Goal: Communication & Community: Participate in discussion

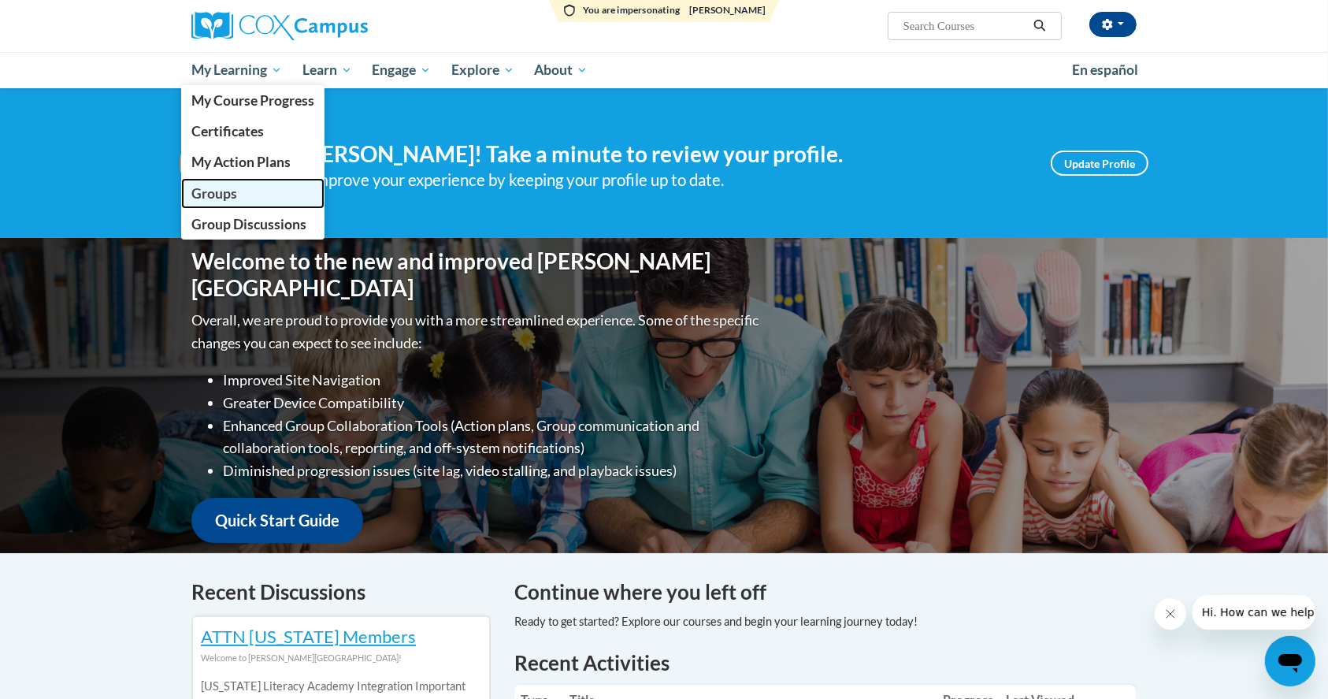
click at [254, 192] on link "Groups" at bounding box center [252, 193] width 143 height 31
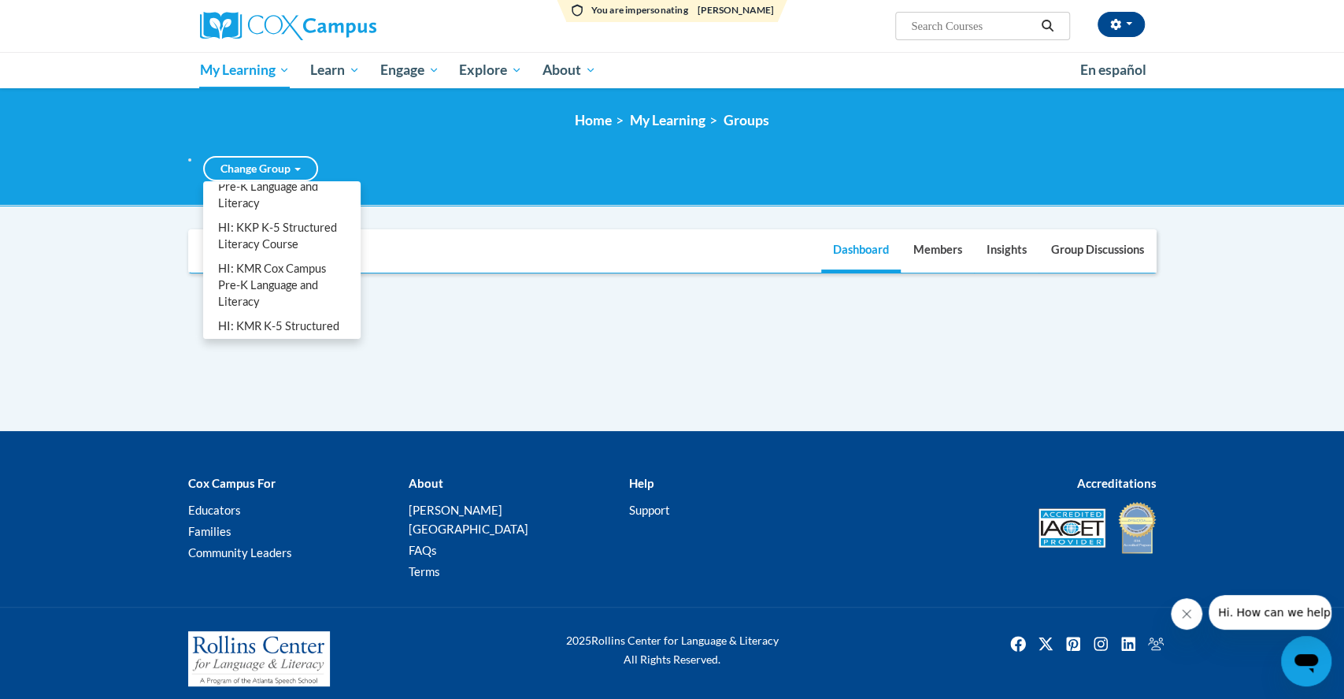
scroll to position [982, 0]
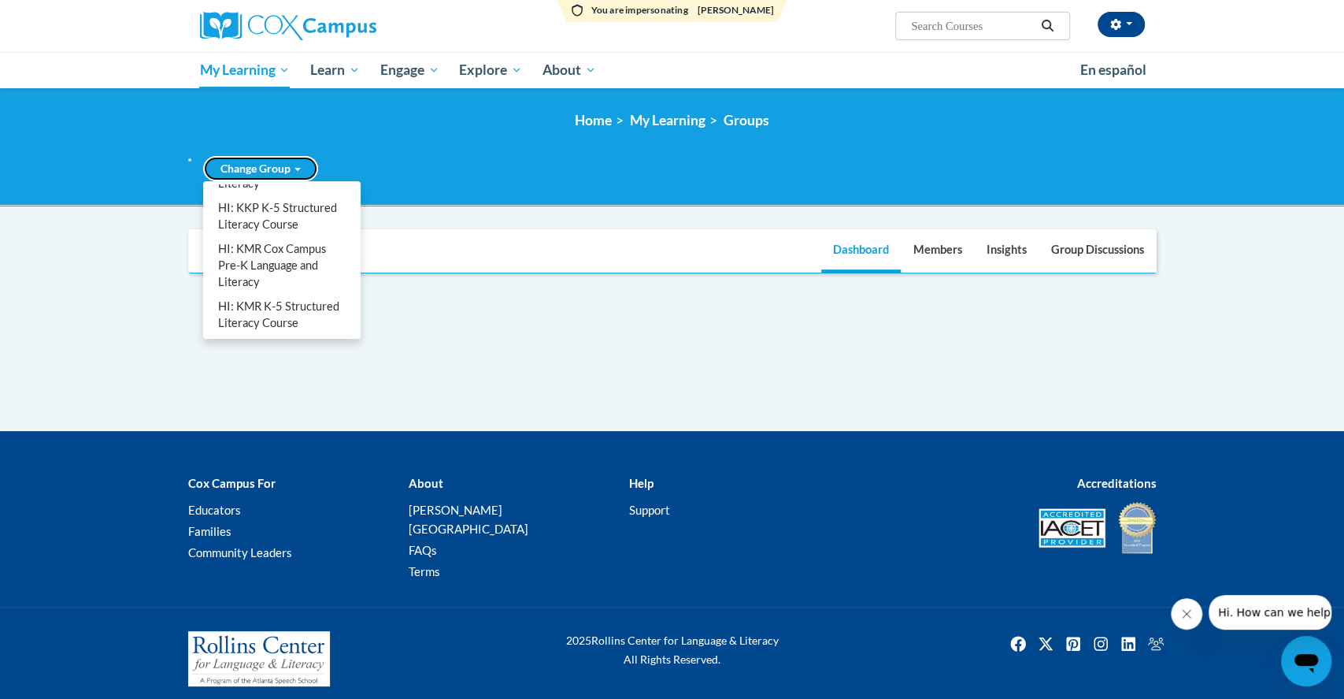
click at [297, 170] on span at bounding box center [298, 169] width 6 height 3
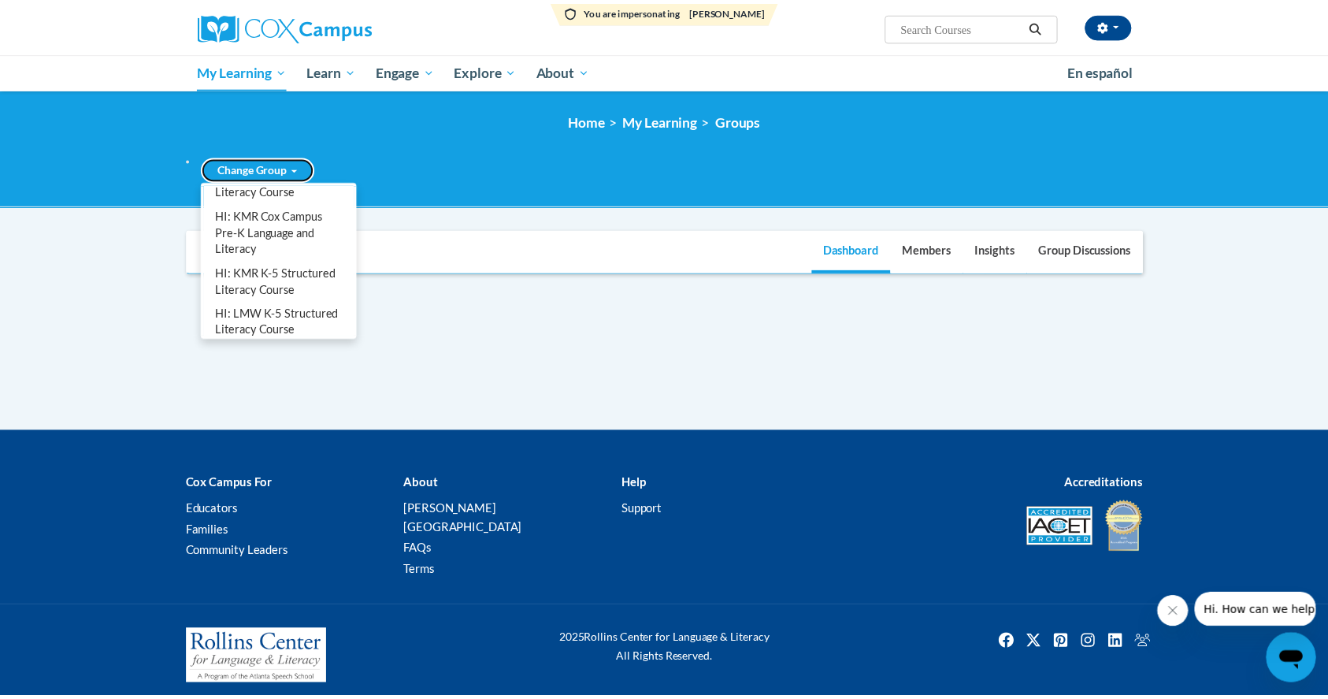
scroll to position [1056, 0]
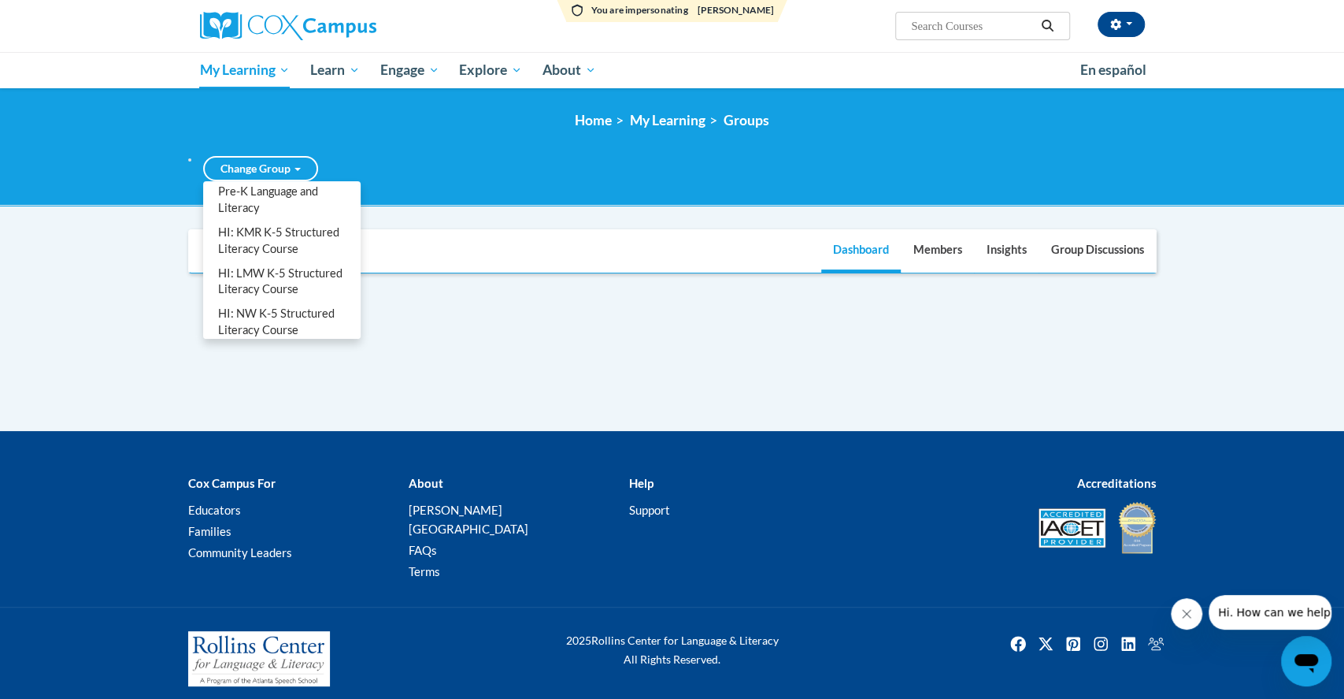
click at [267, 163] on link "HI: KKP K-5 Structured Literacy Course" at bounding box center [281, 142] width 151 height 41
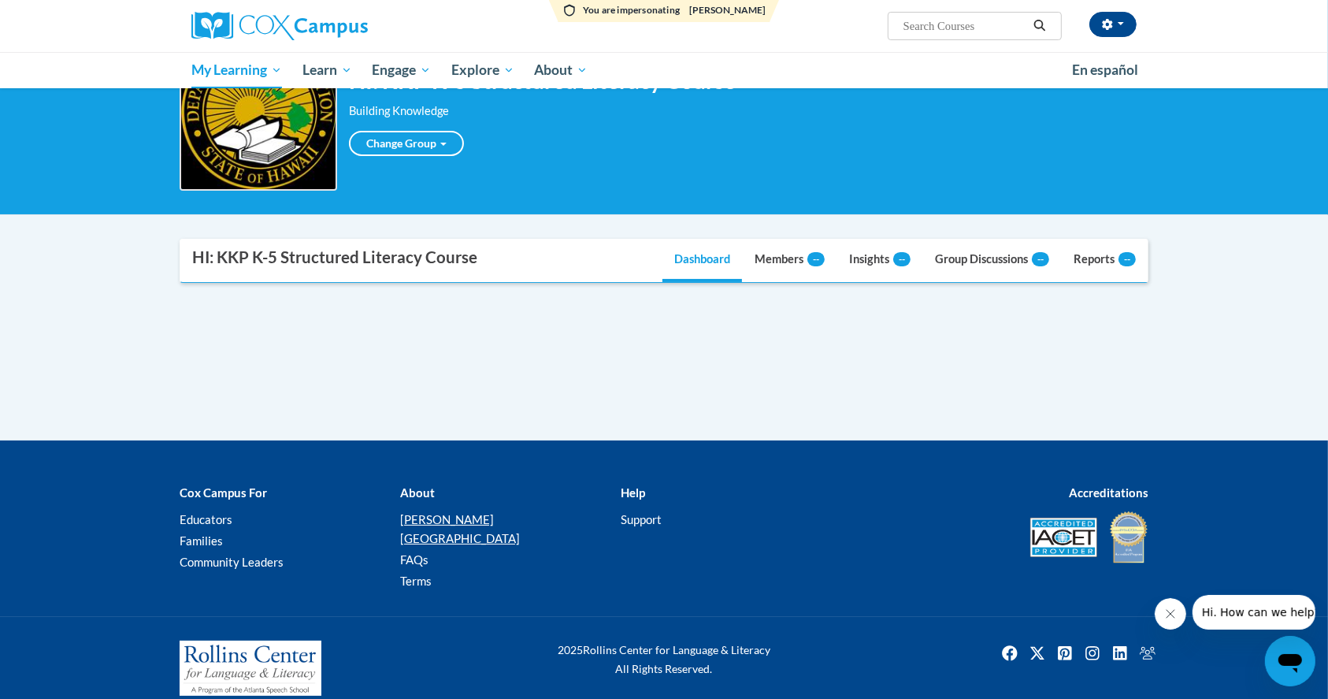
scroll to position [0, 0]
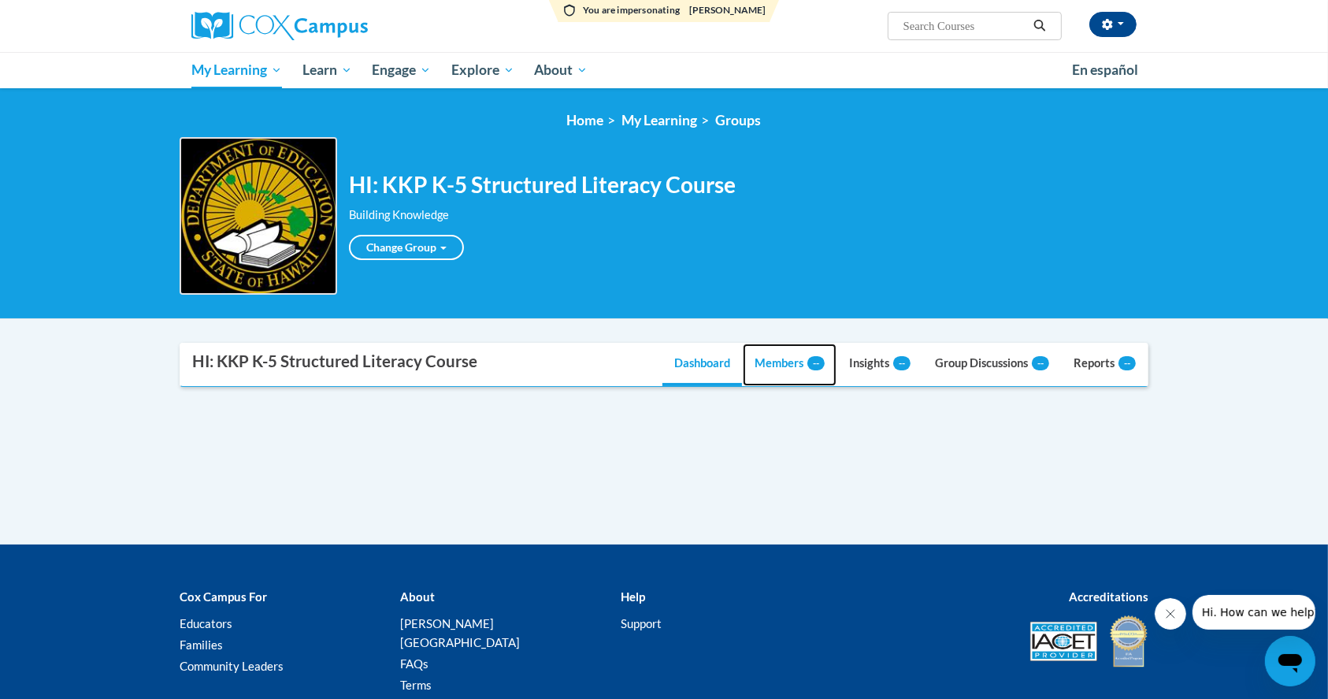
click at [788, 369] on link "Members --" at bounding box center [790, 364] width 94 height 43
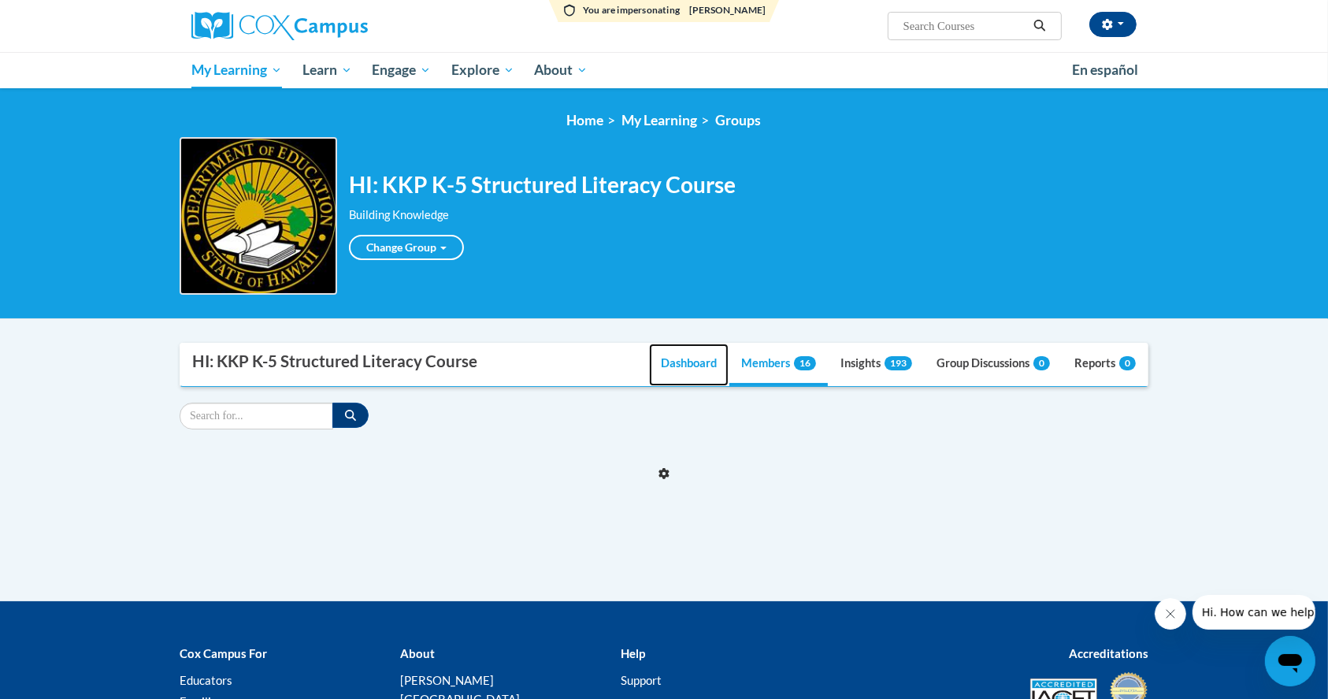
click at [708, 367] on link "Dashboard" at bounding box center [689, 364] width 80 height 43
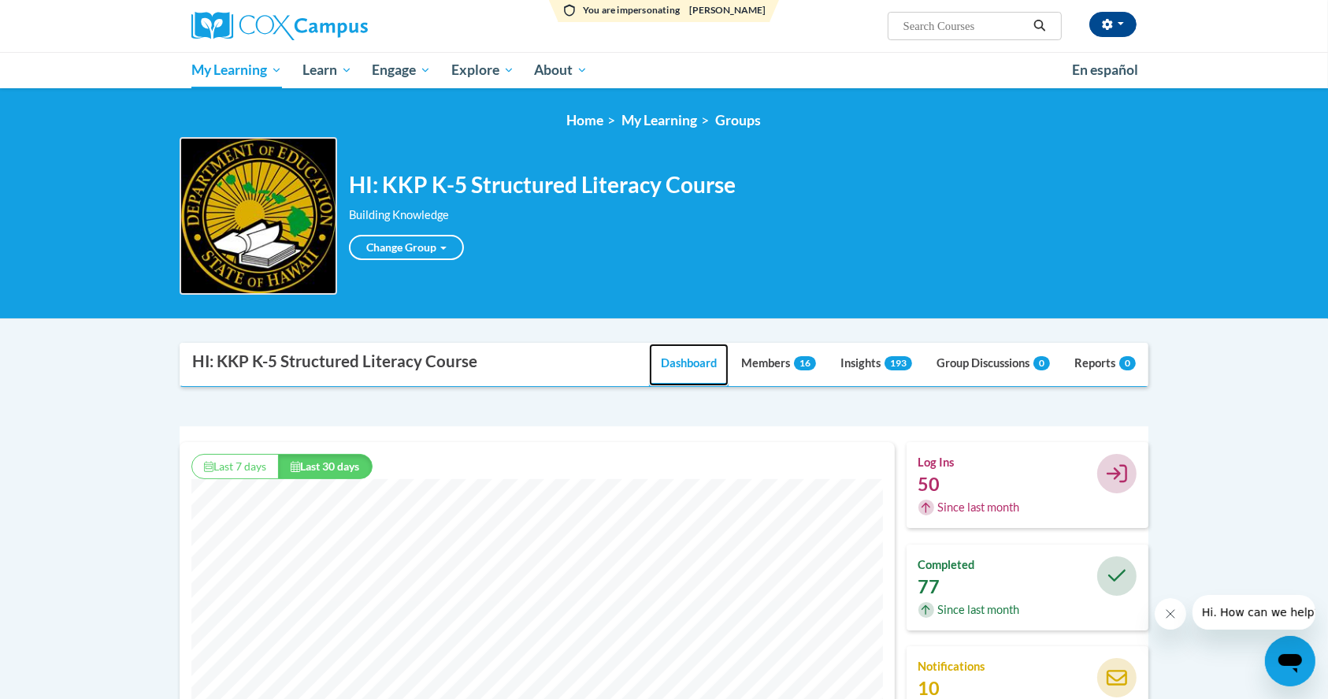
scroll to position [403, 714]
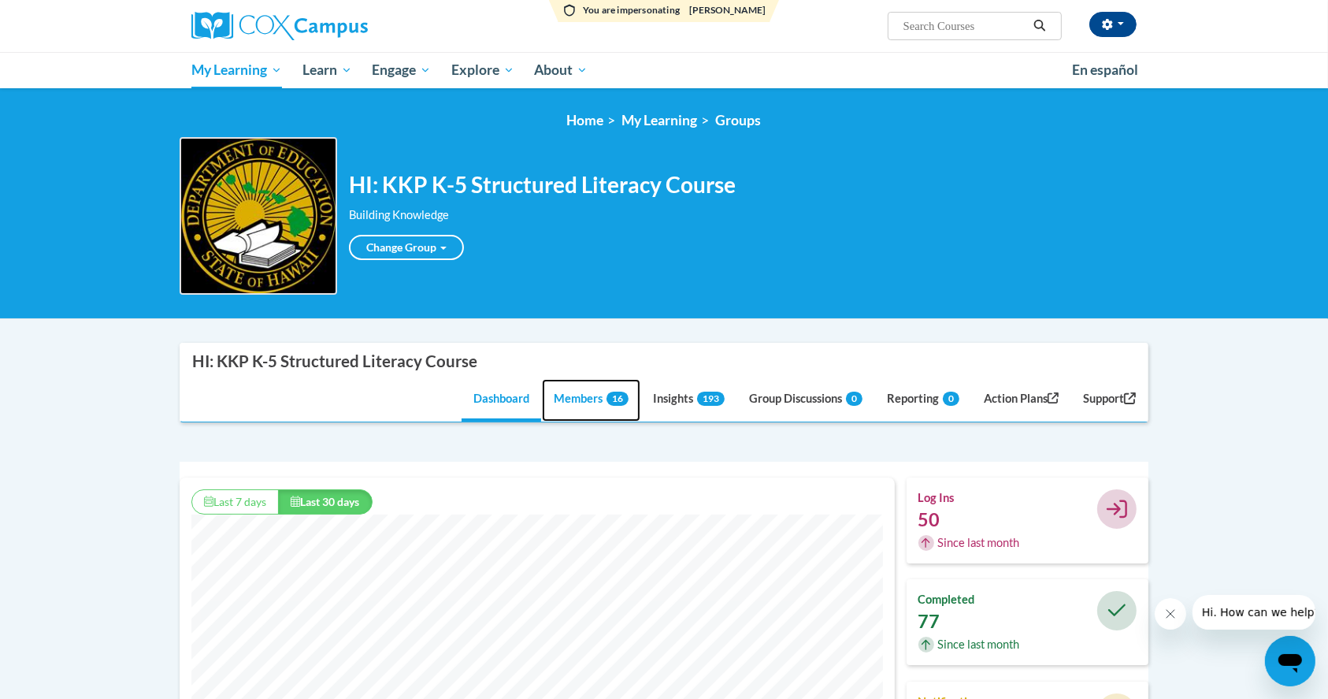
click at [570, 388] on link "Members 16" at bounding box center [591, 400] width 98 height 43
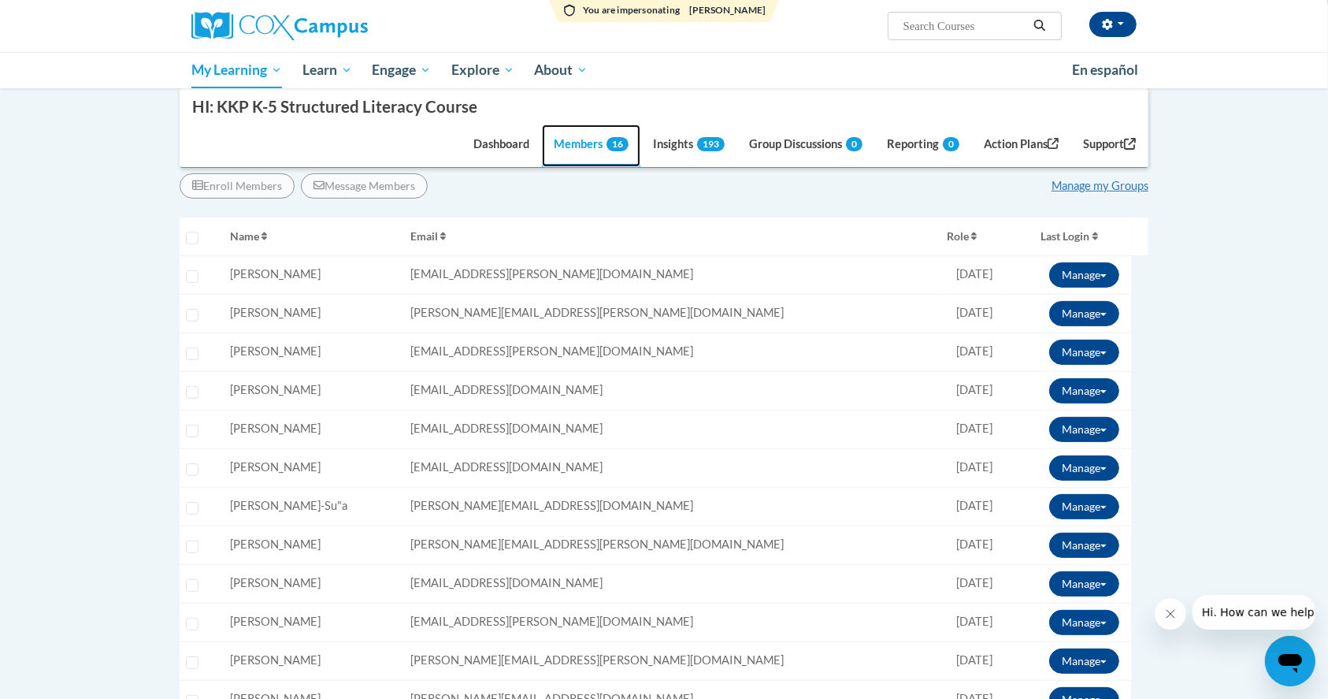
scroll to position [209, 0]
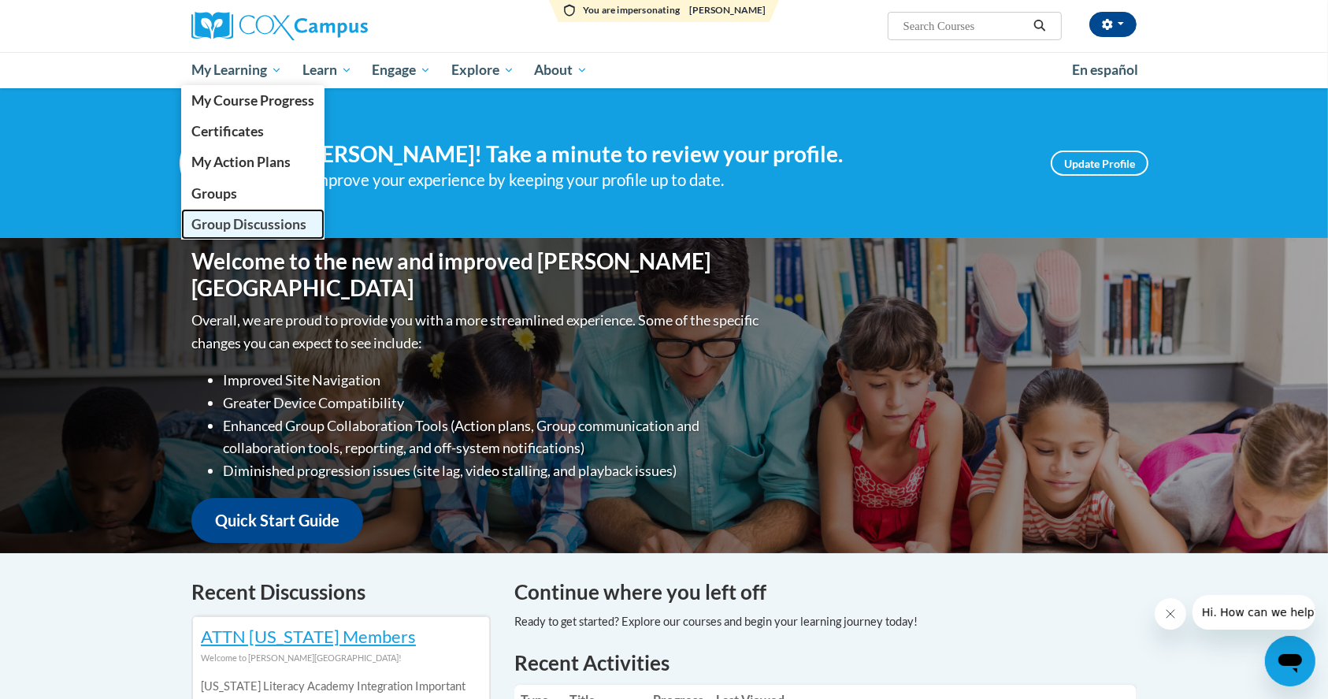
click at [226, 228] on span "Group Discussions" at bounding box center [248, 224] width 115 height 17
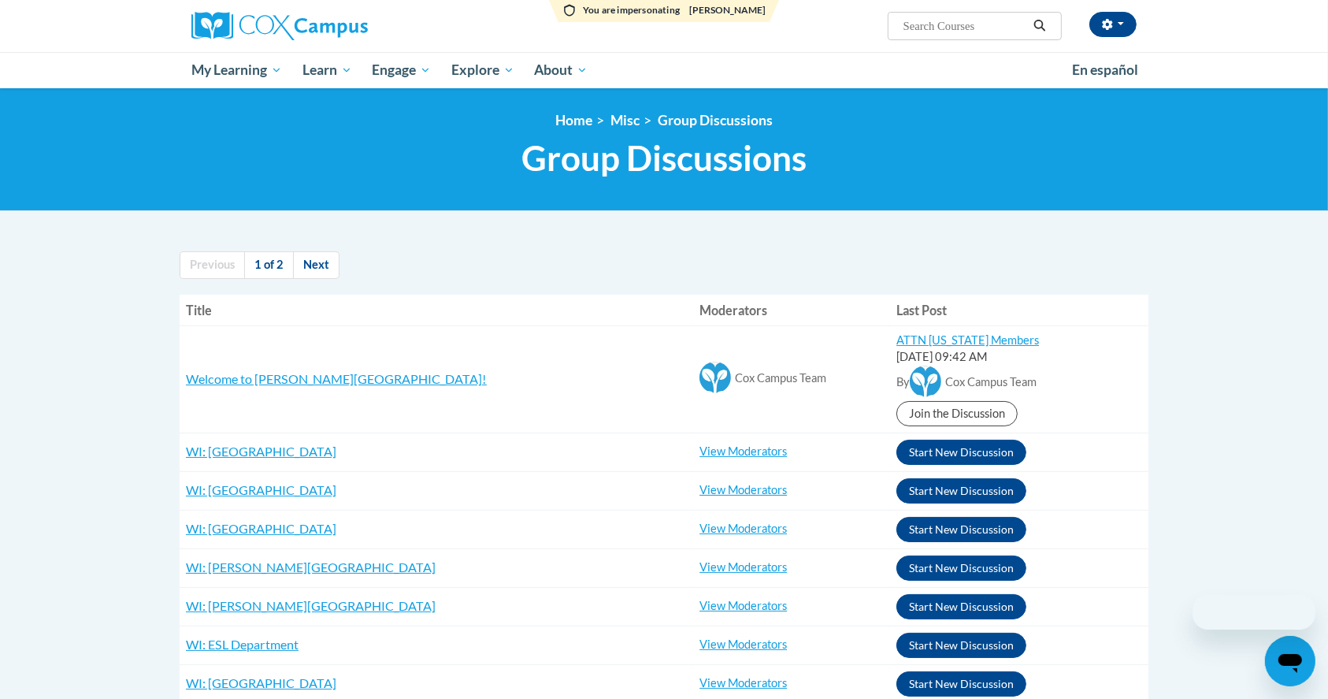
scroll to position [105, 0]
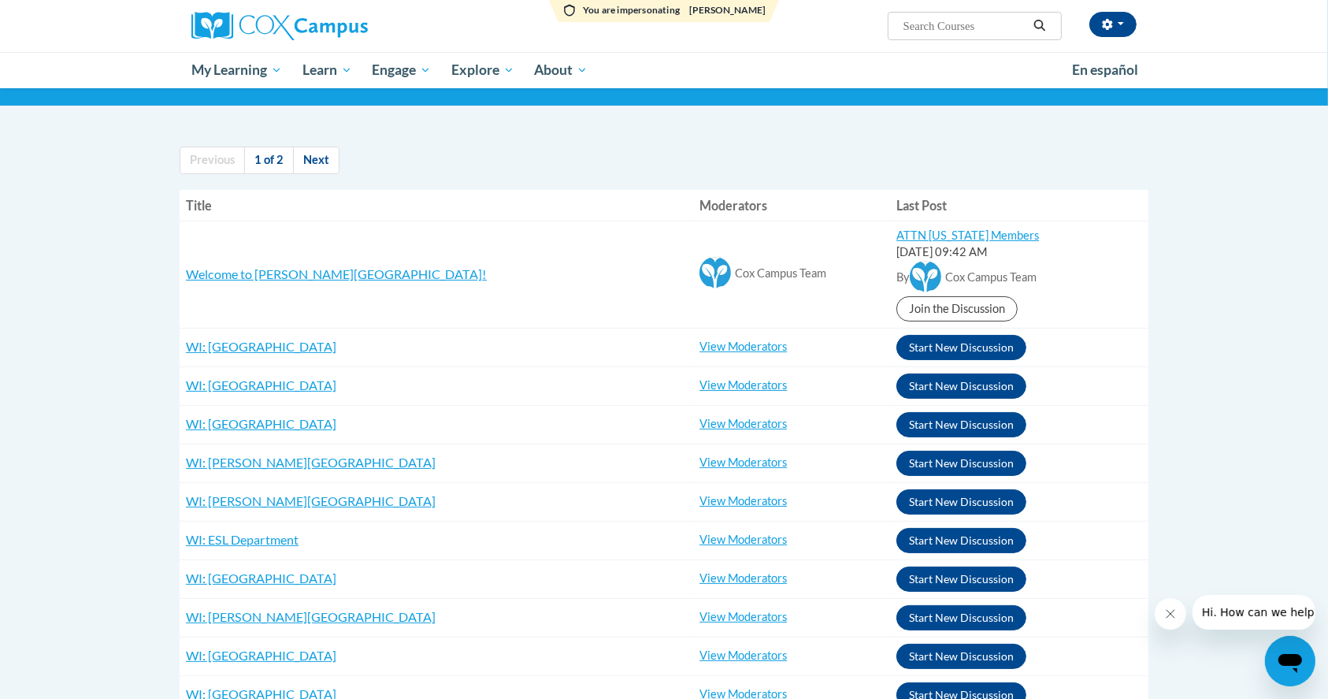
drag, startPoint x: 359, startPoint y: 429, endPoint x: 178, endPoint y: 425, distance: 181.2
click at [178, 425] on div "Previous 1 of 2 Next Title Moderators Last Post Welcome to [PERSON_NAME][GEOGRA…" at bounding box center [664, 604] width 992 height 946
click at [123, 423] on body "You are impersonating [PERSON_NAME] [PERSON_NAME] ([GEOGRAPHIC_DATA]/New_York U…" at bounding box center [664, 672] width 1328 height 1554
drag, startPoint x: 364, startPoint y: 428, endPoint x: 199, endPoint y: 426, distance: 164.6
click at [183, 426] on td "WI: [GEOGRAPHIC_DATA] RE: [PERSON_NAME][GEOGRAPHIC_DATA] wi-brass-elementary-sc…" at bounding box center [436, 424] width 513 height 39
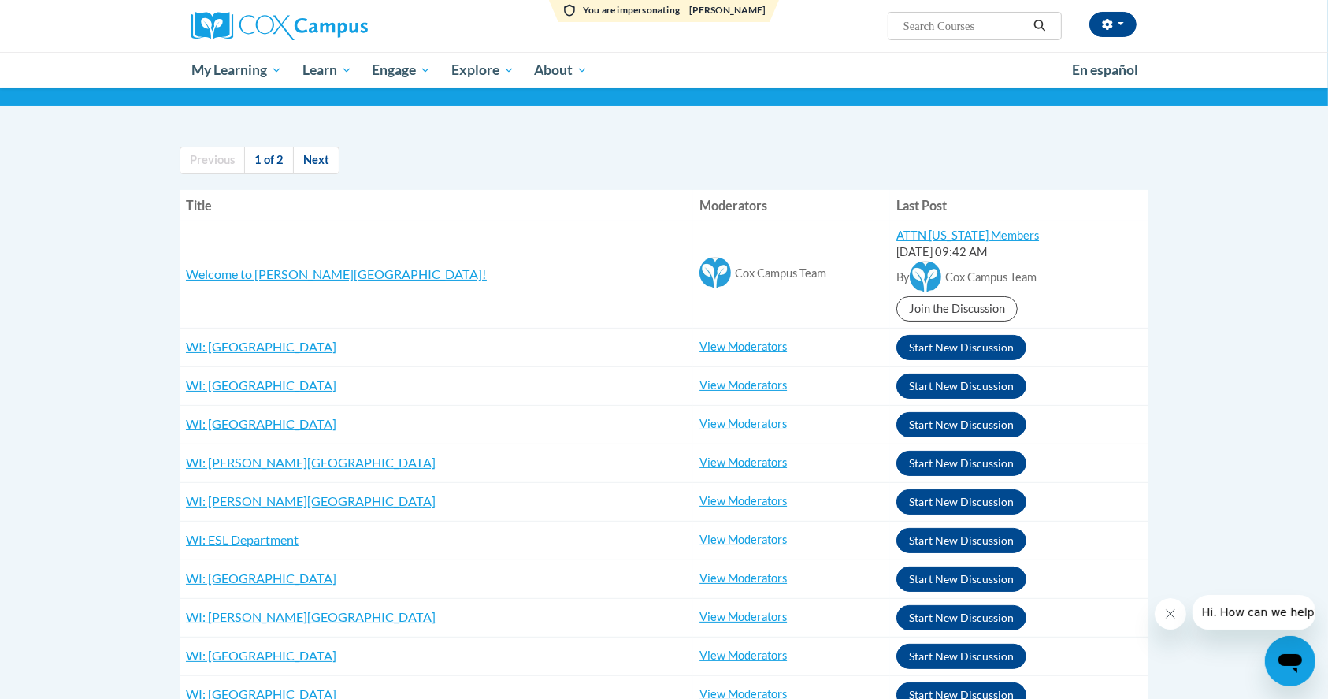
copy span "WI: [GEOGRAPHIC_DATA]"
click at [699, 417] on link "View Moderators" at bounding box center [742, 423] width 87 height 13
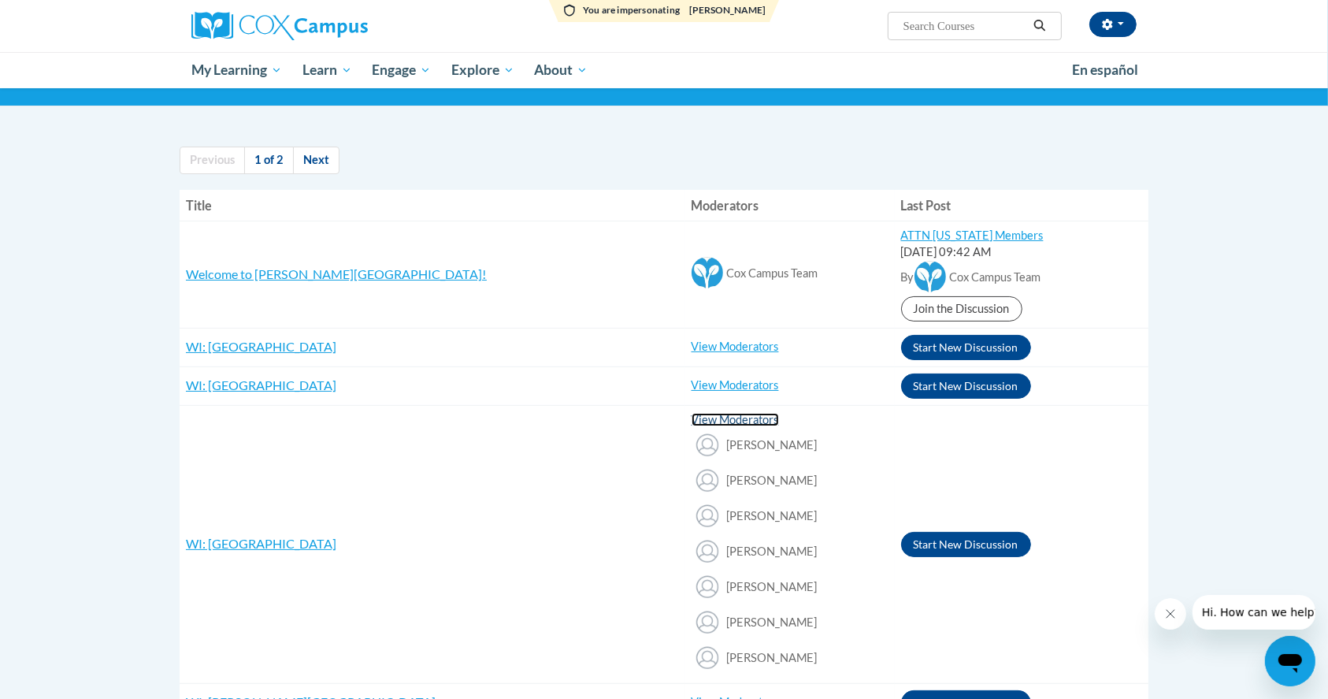
scroll to position [209, 0]
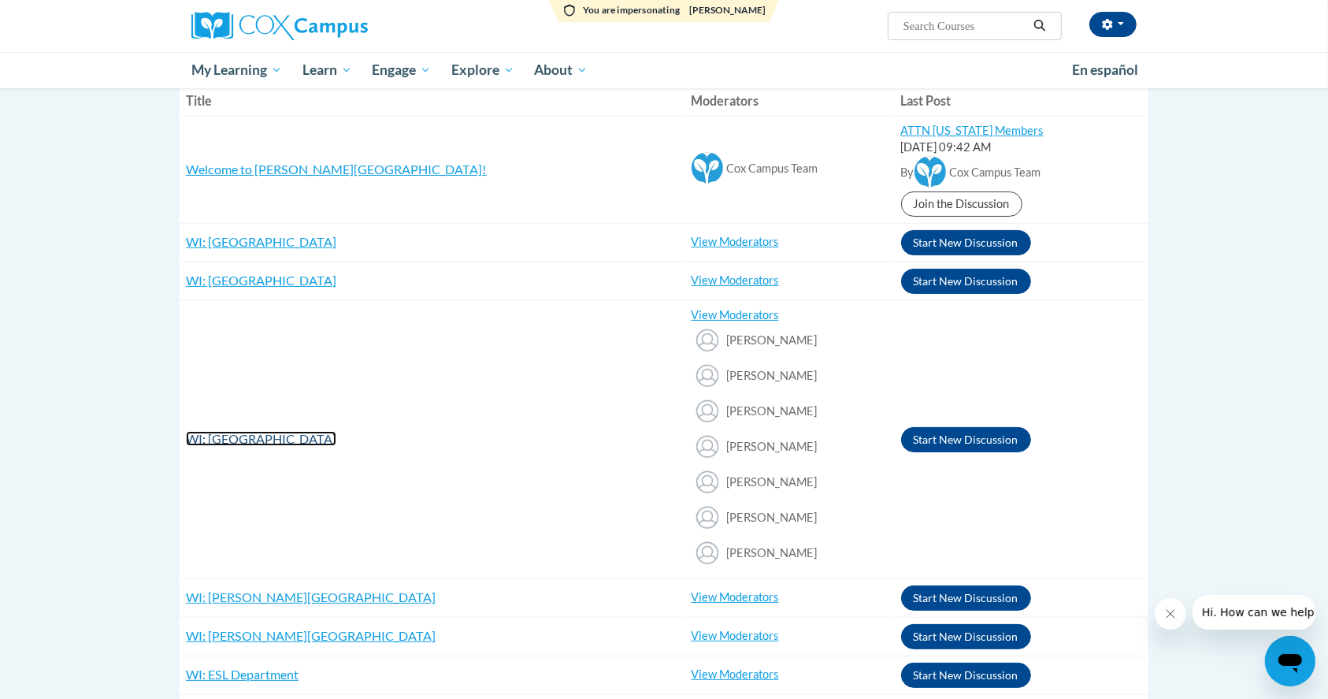
copy span "WI: [GEOGRAPHIC_DATA]"
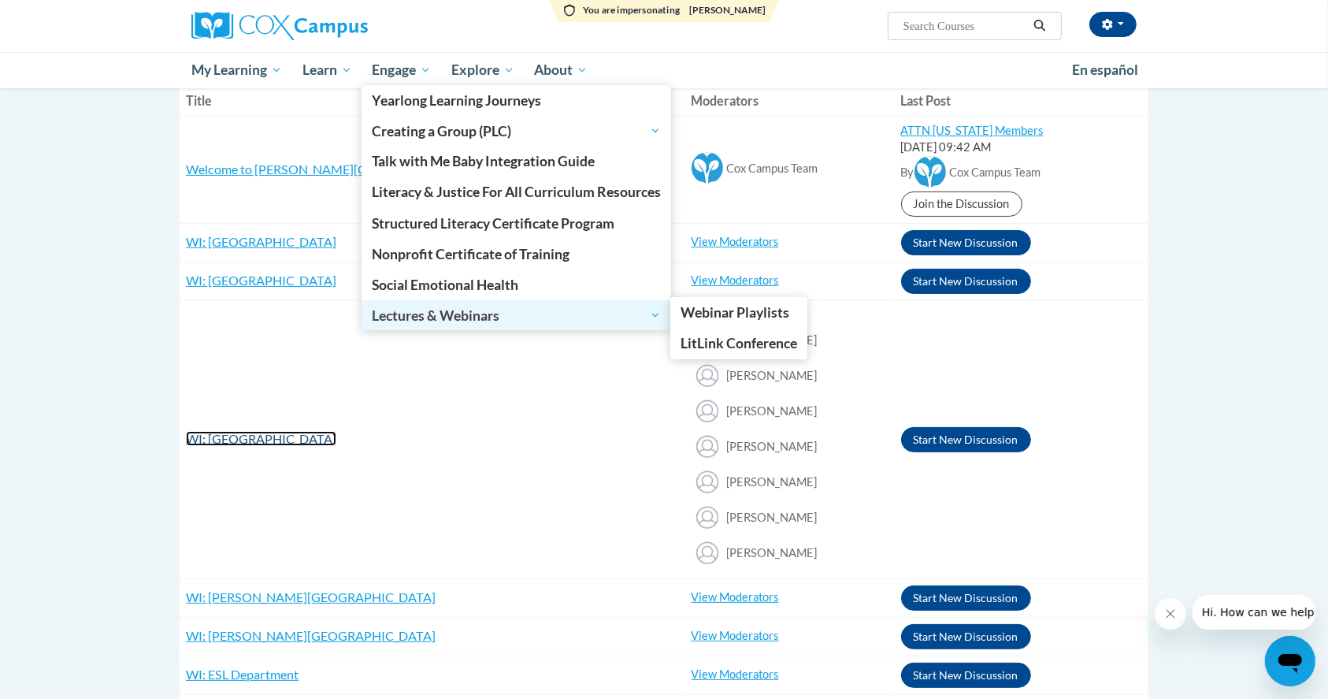
scroll to position [0, 0]
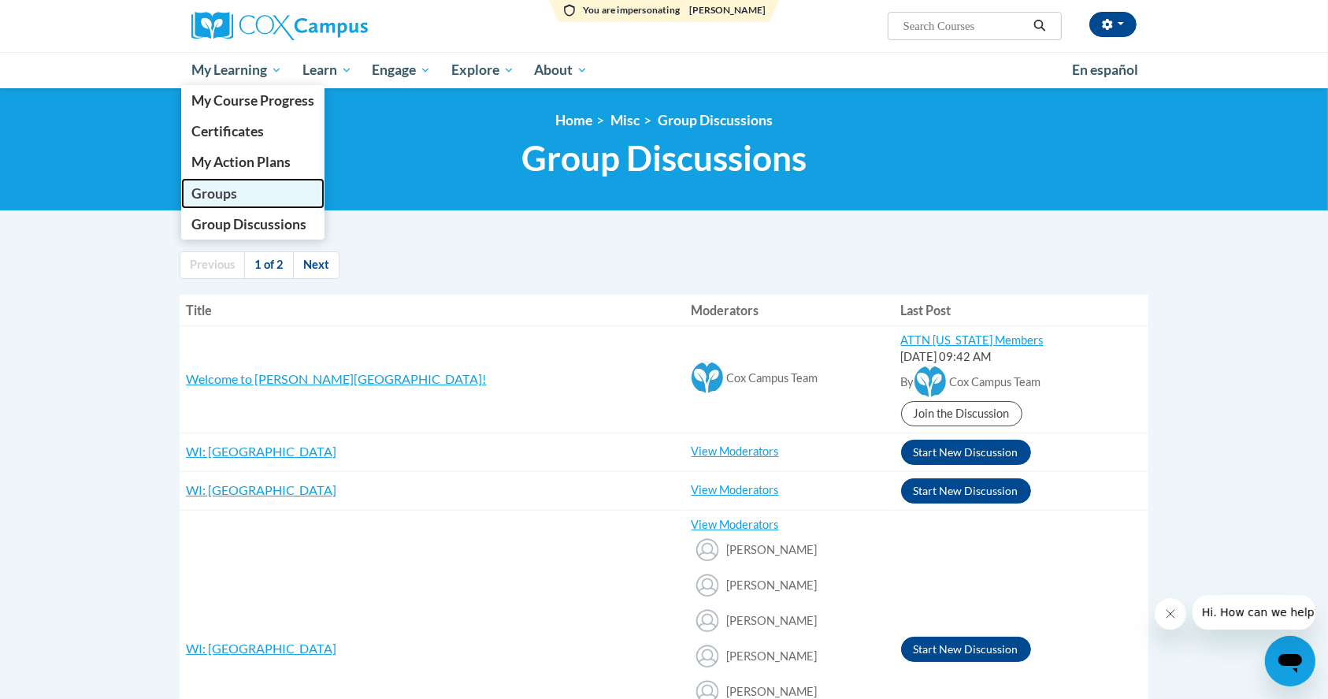
click at [204, 186] on span "Groups" at bounding box center [214, 193] width 46 height 17
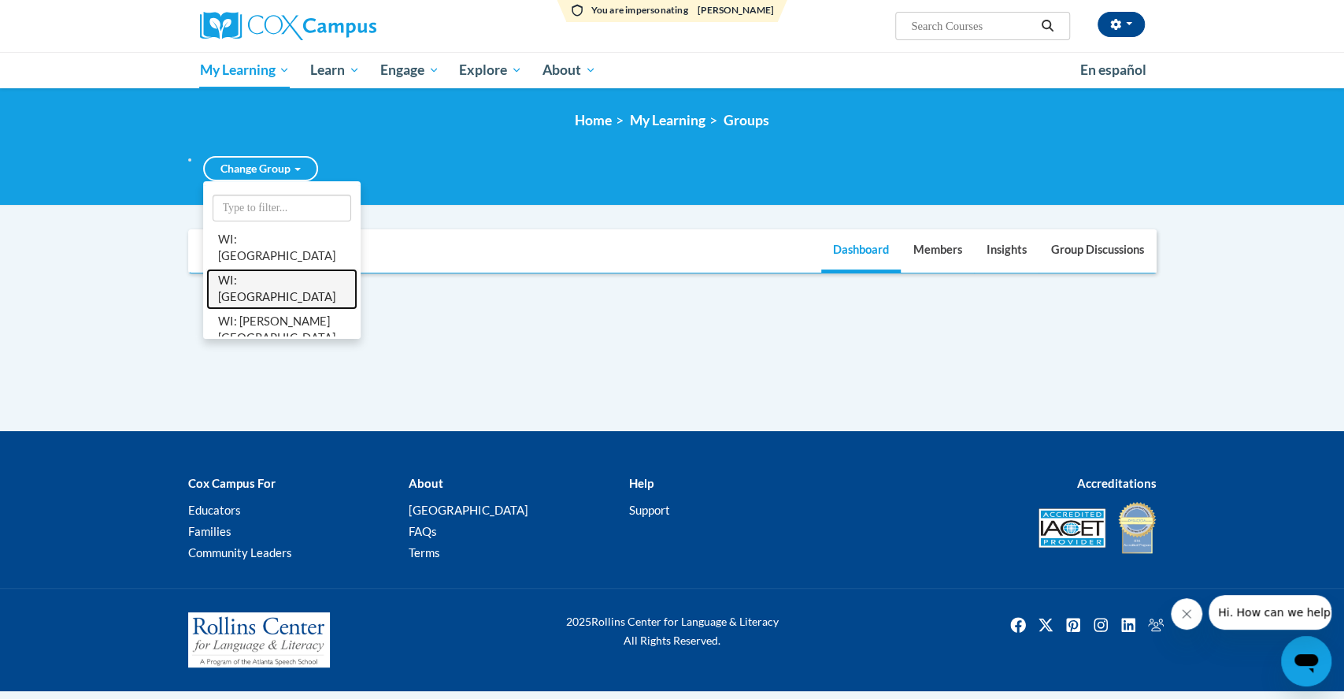
click at [287, 284] on link "WI: Brass Elementary School" at bounding box center [281, 289] width 151 height 41
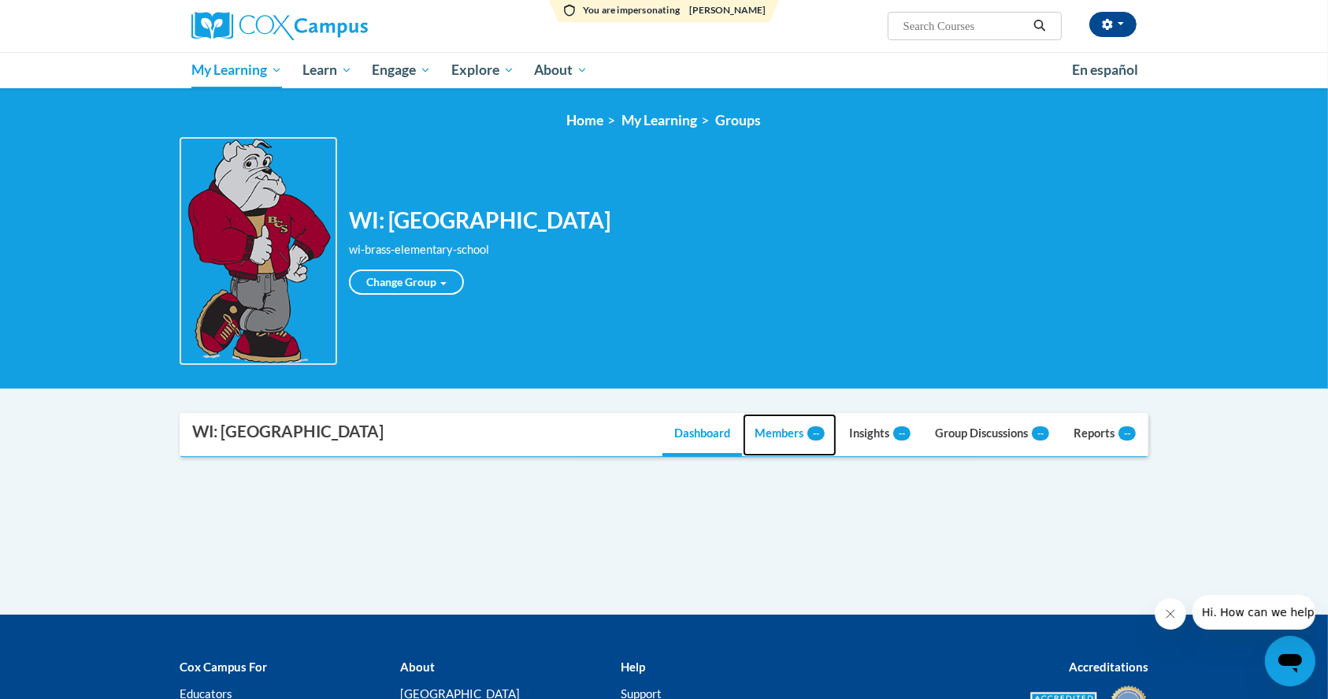
click at [774, 444] on link "Members --" at bounding box center [790, 434] width 94 height 43
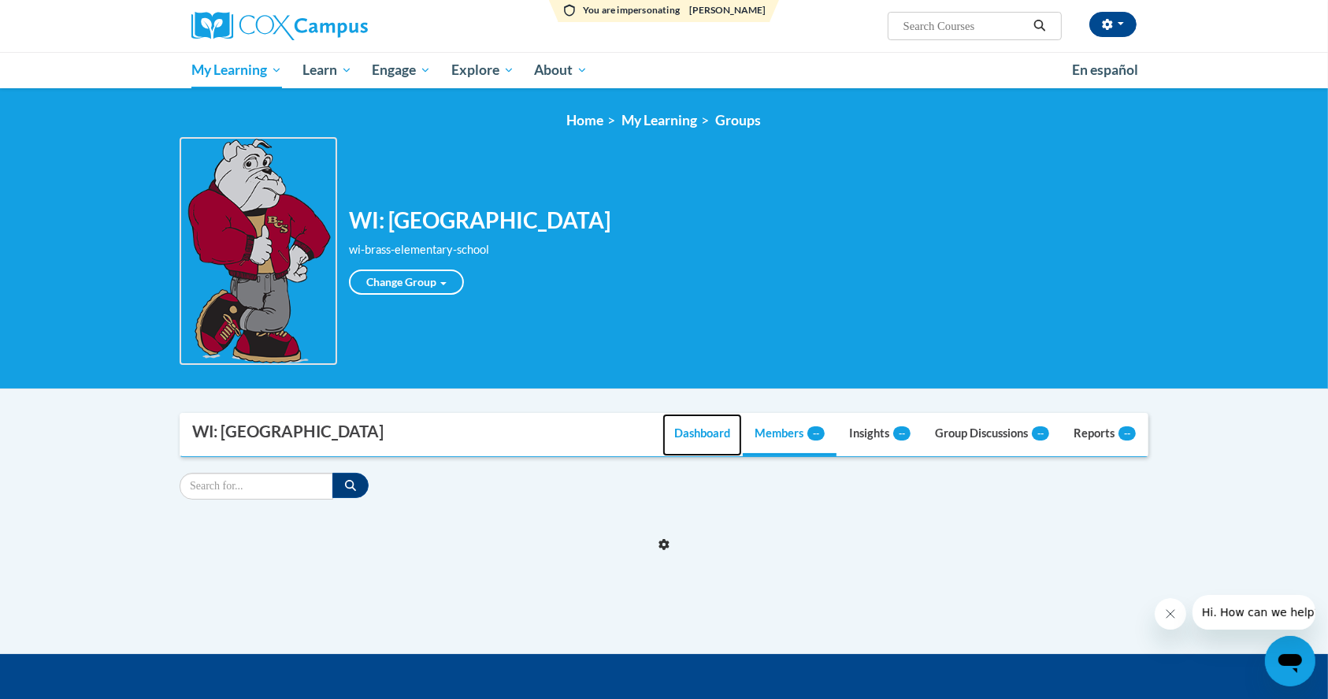
click at [684, 439] on link "Dashboard" at bounding box center [702, 434] width 80 height 43
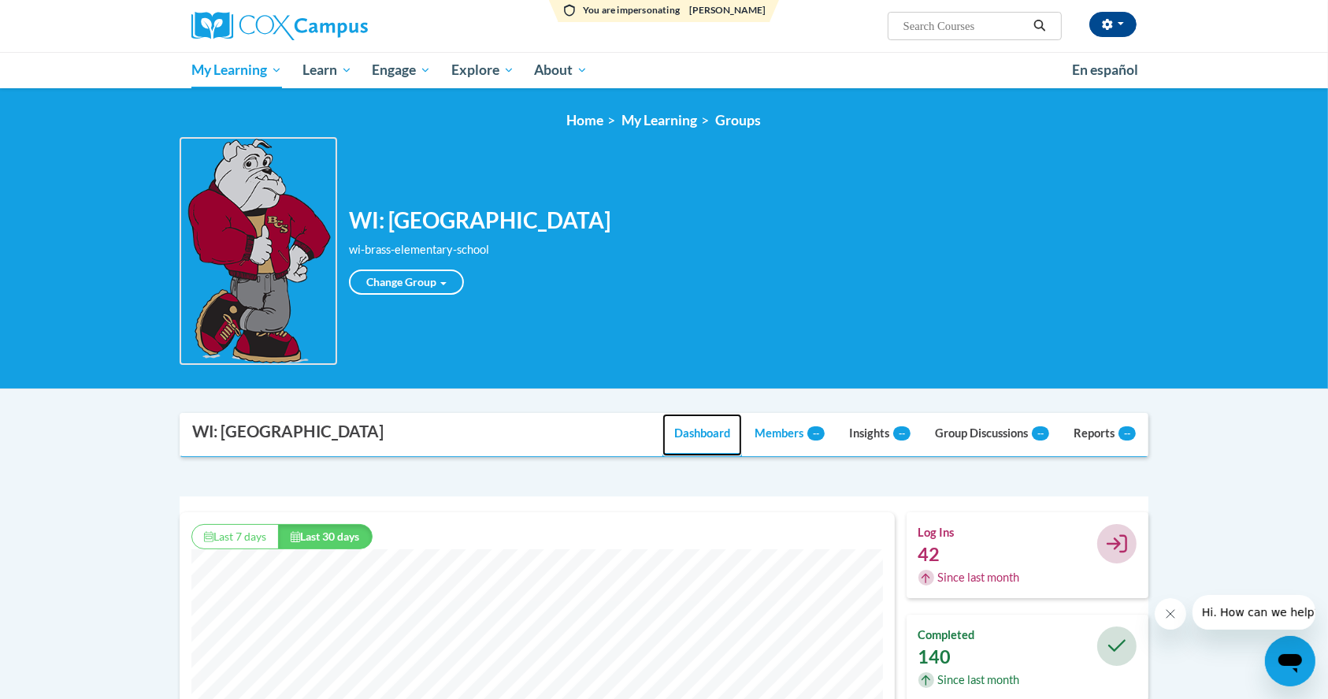
scroll to position [403, 714]
click at [793, 434] on link "Members --" at bounding box center [790, 434] width 94 height 43
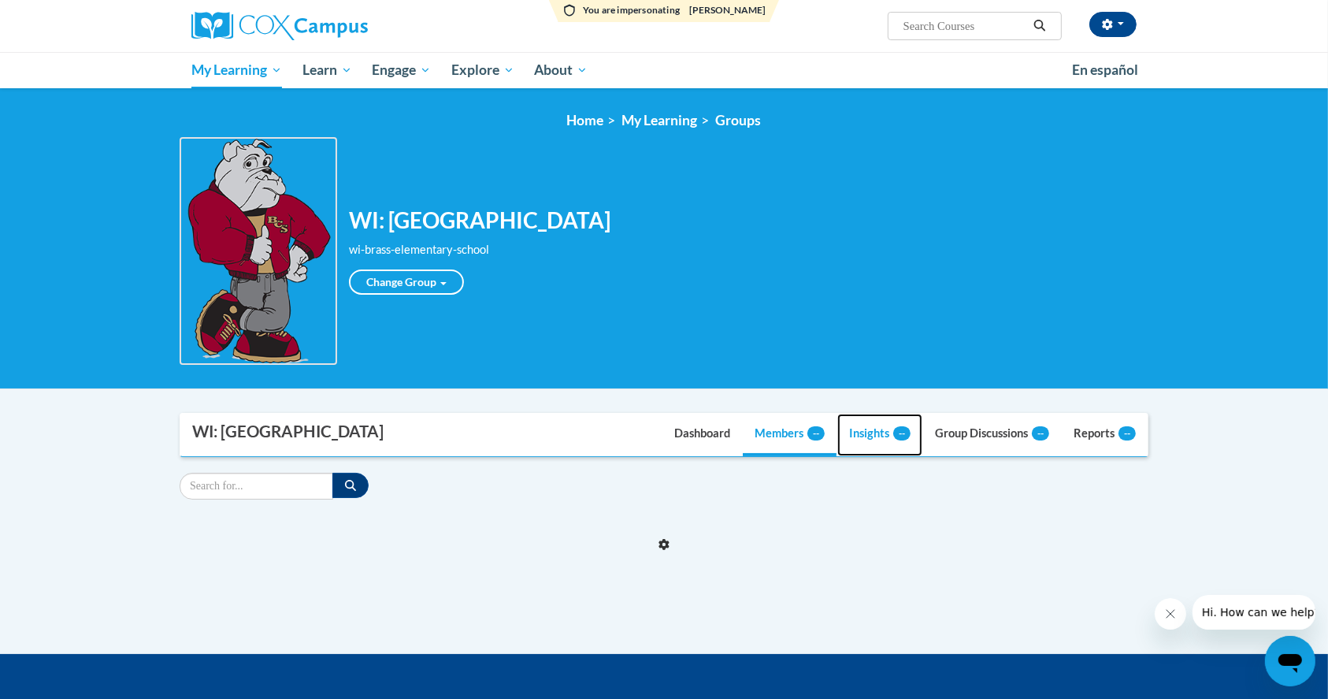
click at [897, 428] on span "--" at bounding box center [901, 433] width 17 height 14
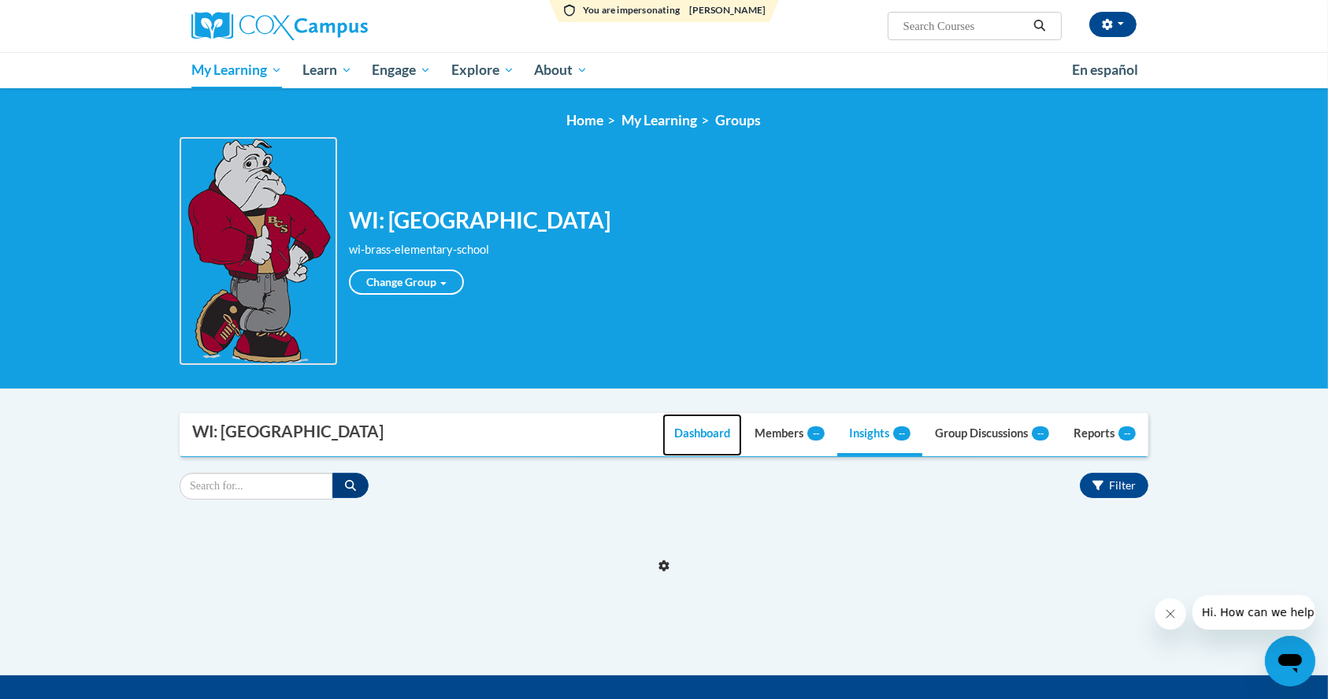
click at [695, 436] on link "Dashboard" at bounding box center [702, 434] width 80 height 43
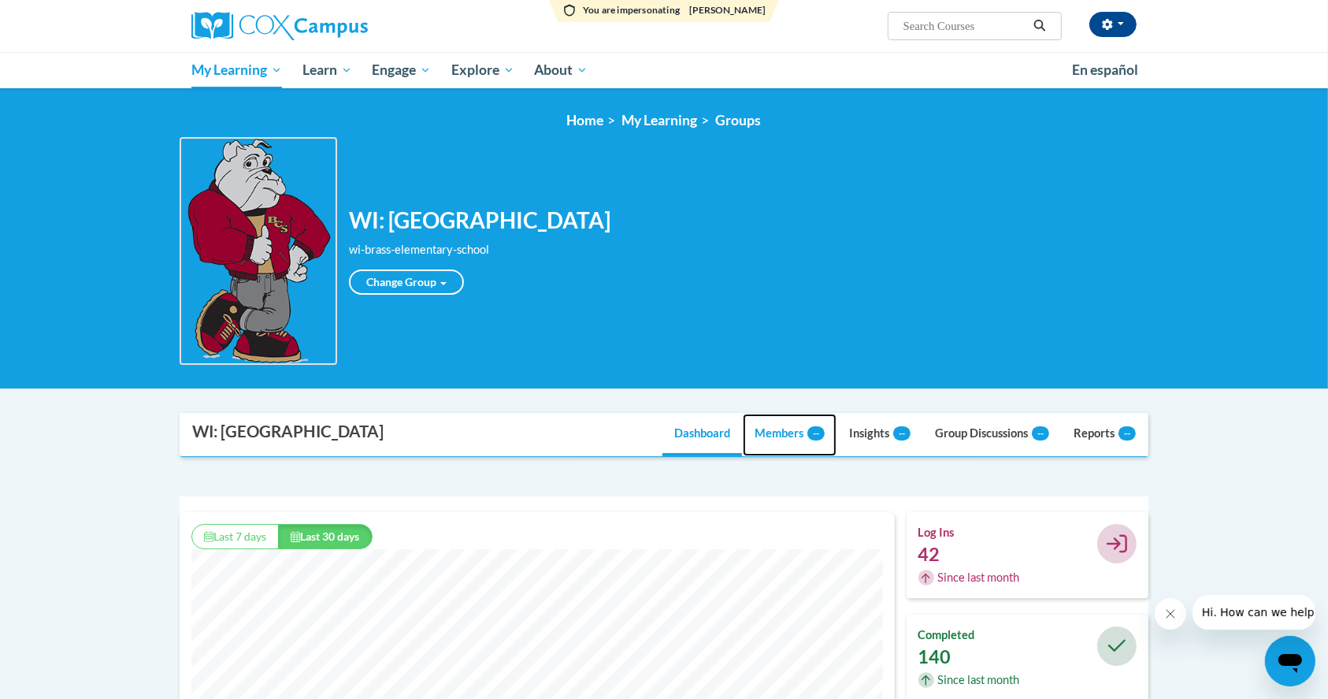
click at [807, 431] on span "--" at bounding box center [815, 433] width 17 height 14
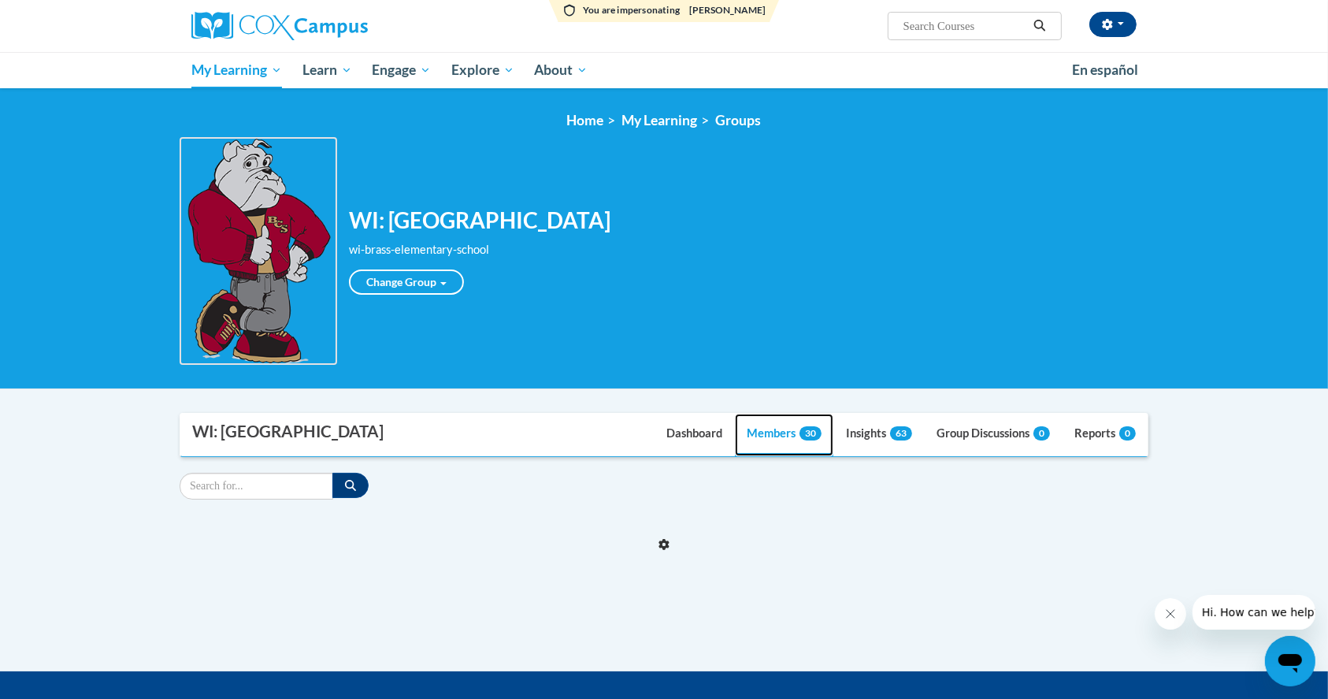
click at [806, 431] on span "30" at bounding box center [810, 433] width 22 height 14
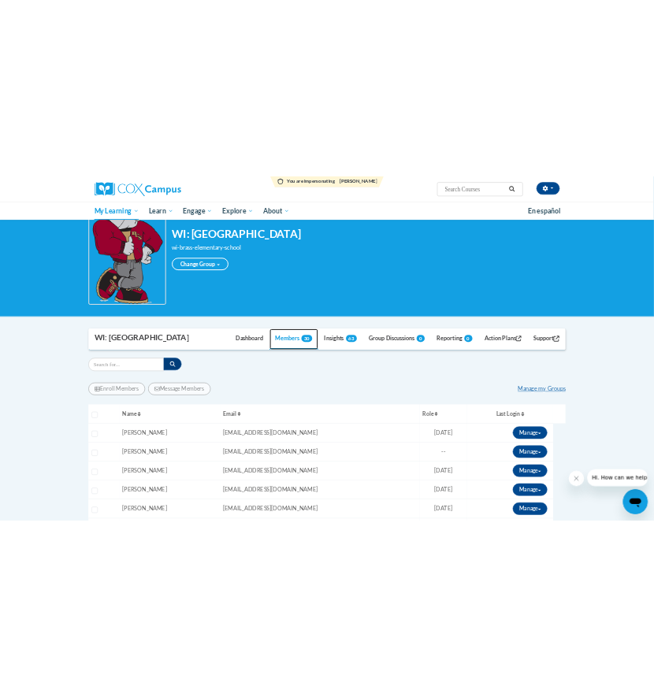
scroll to position [315, 0]
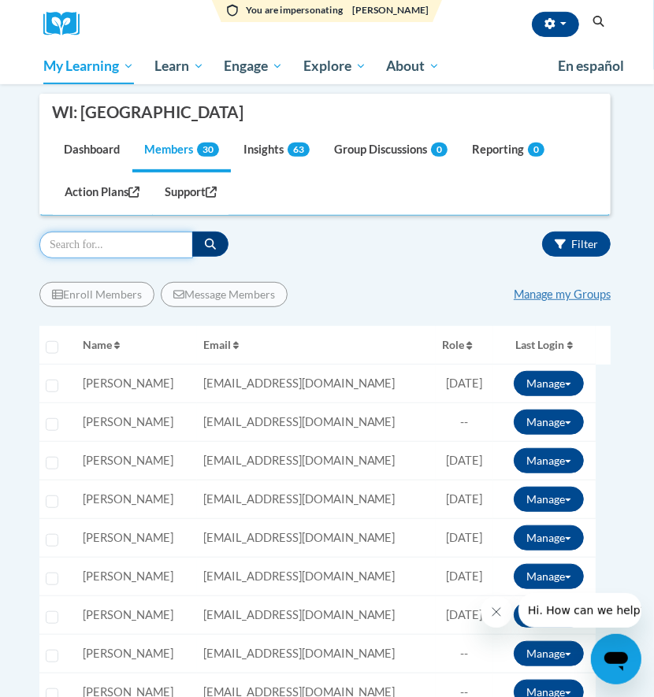
click at [104, 245] on input "Search" at bounding box center [116, 245] width 154 height 27
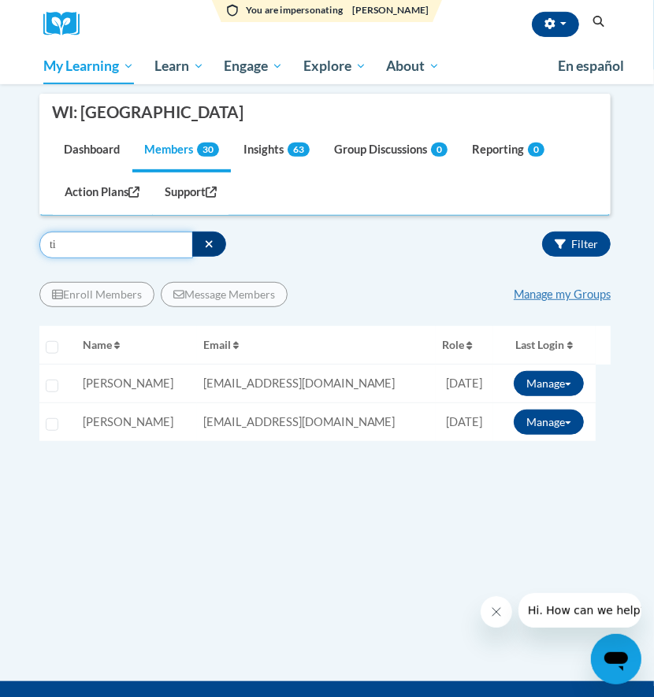
type input "t"
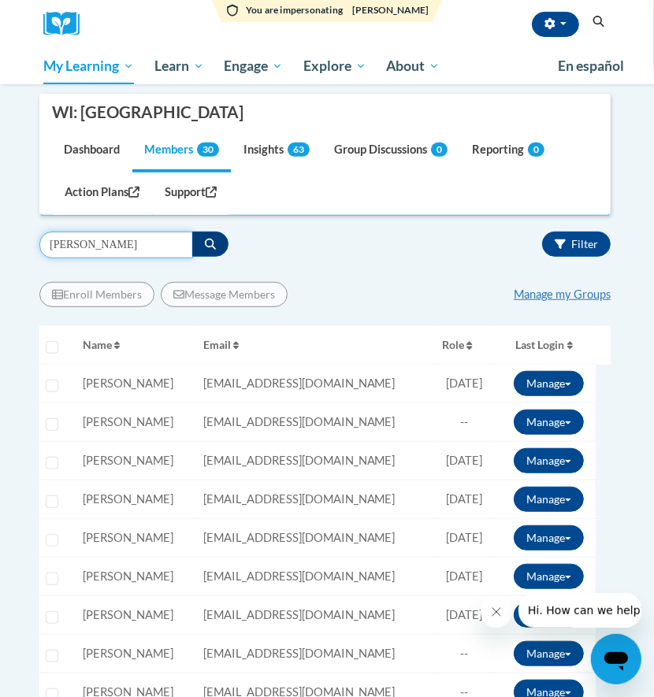
type input "heather"
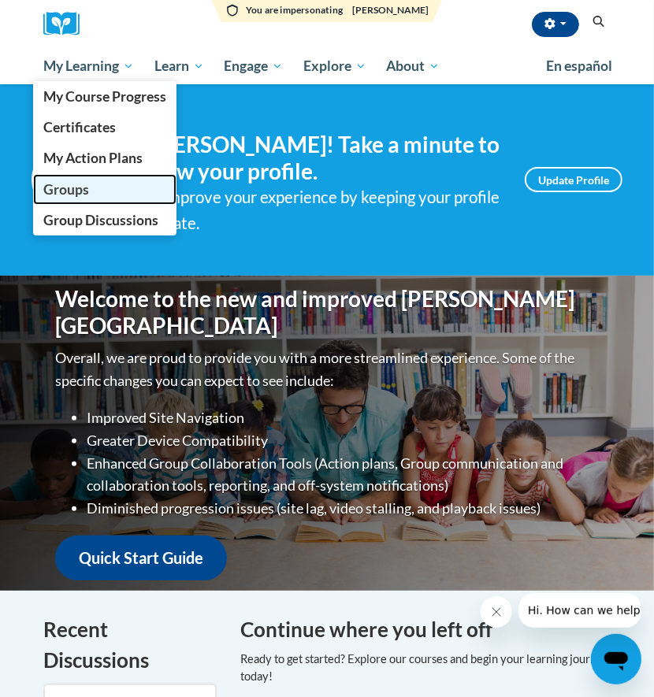
click at [71, 196] on span "Groups" at bounding box center [66, 189] width 46 height 17
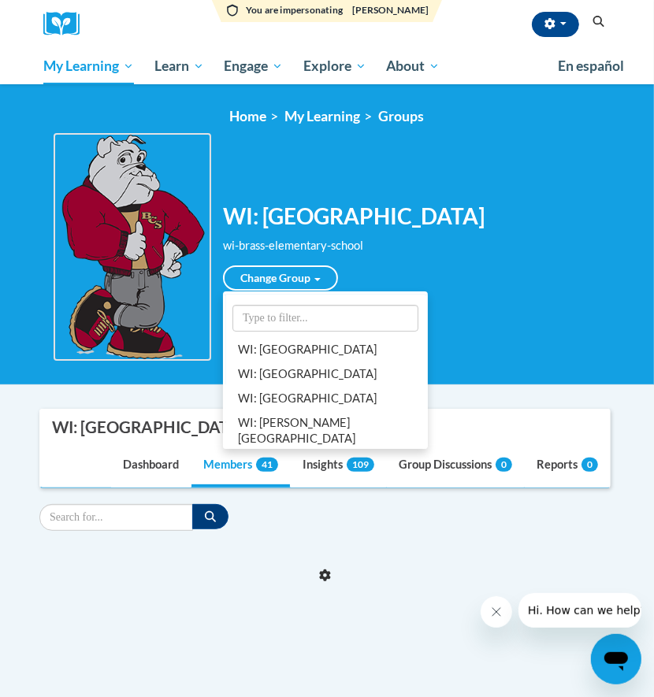
click at [145, 170] on img at bounding box center [133, 247] width 158 height 228
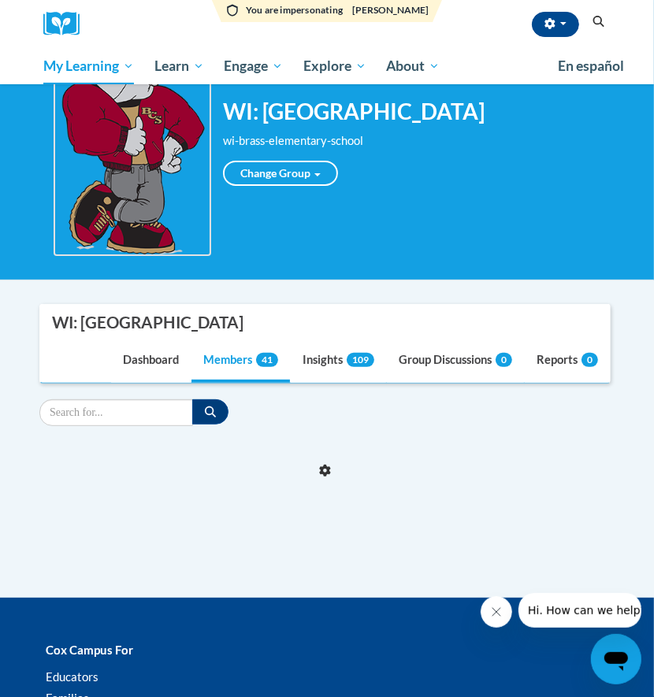
scroll to position [209, 0]
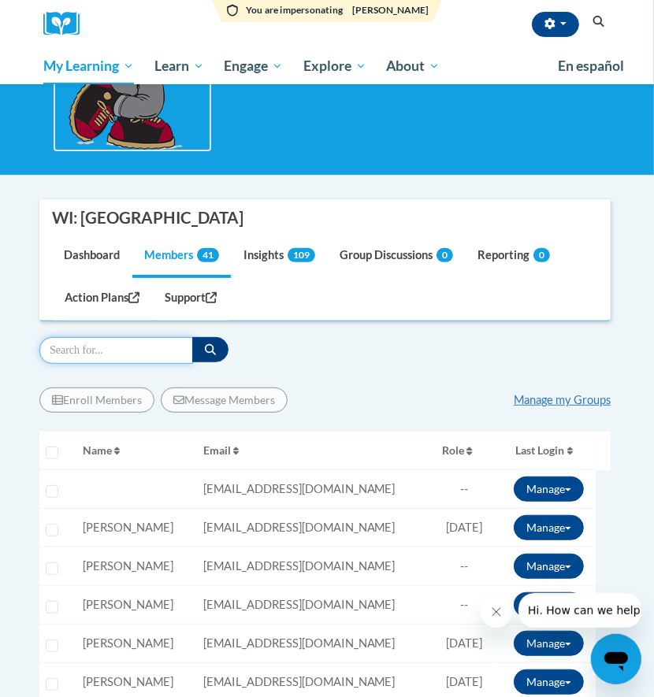
click at [132, 354] on input "Search" at bounding box center [116, 350] width 154 height 27
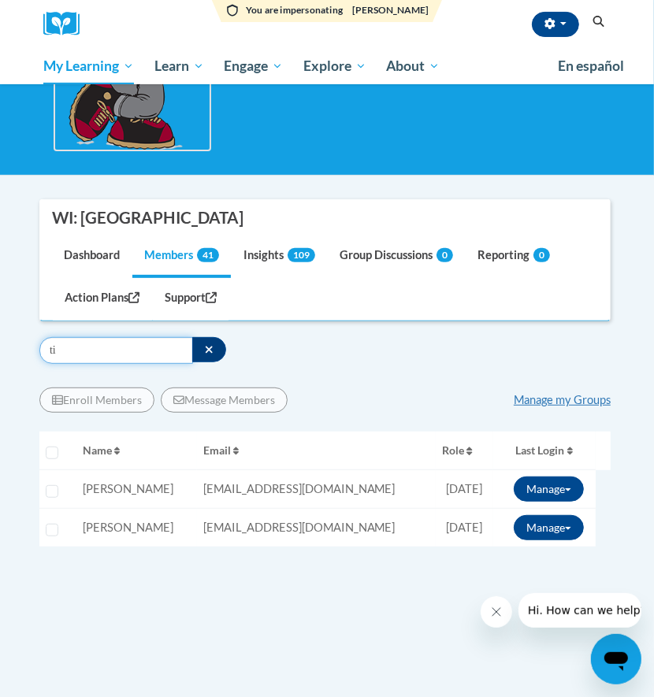
type input "t"
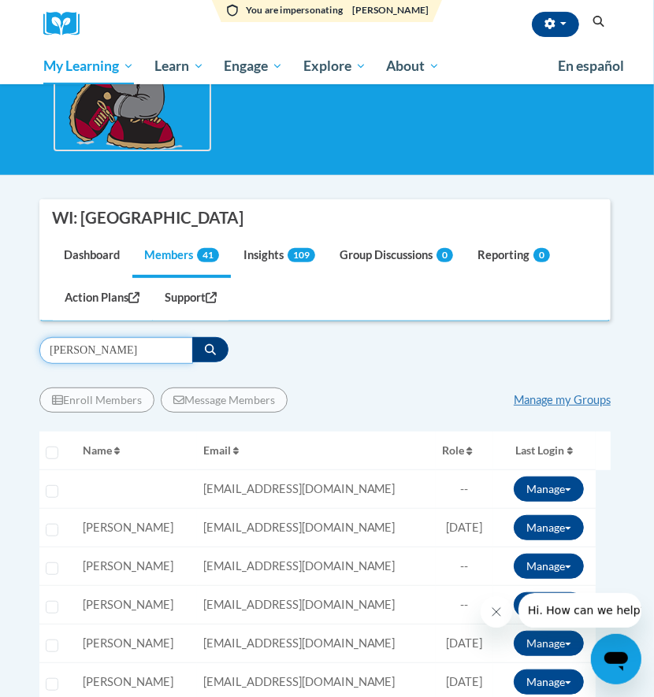
type input "heather"
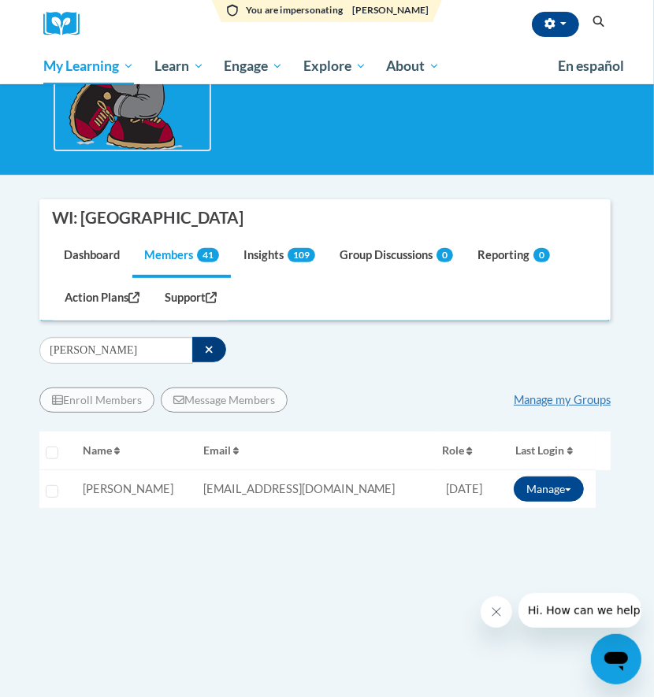
click at [198, 617] on div "Enroll Members Message Members Manage my Groups « 1 » Selecting Name Email 0%" at bounding box center [324, 509] width 571 height 266
click at [200, 646] on div "Enroll Members Message Members Manage my Groups « 1 » Selecting Name Email Role…" at bounding box center [324, 509] width 571 height 290
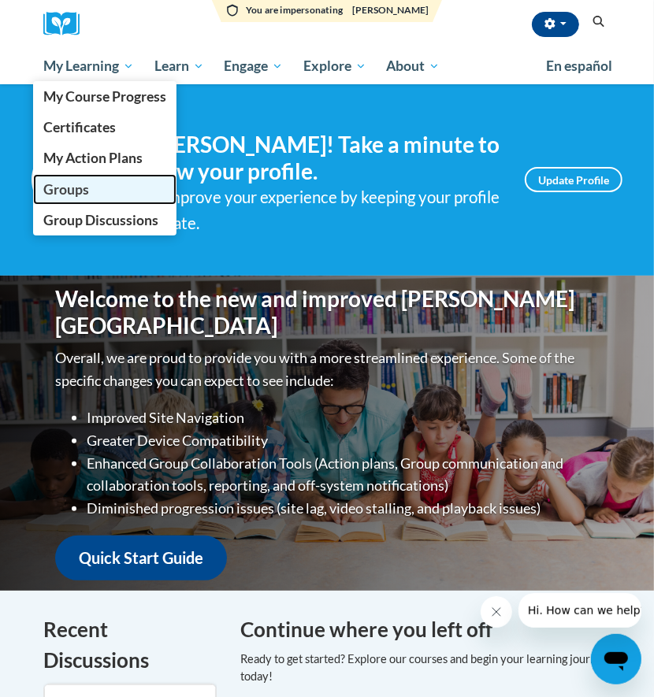
click at [62, 182] on span "Groups" at bounding box center [66, 189] width 46 height 17
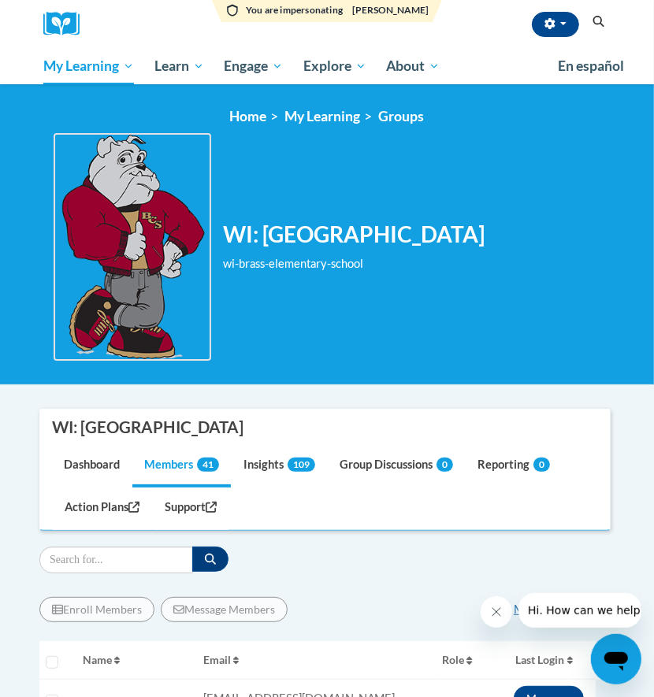
scroll to position [105, 0]
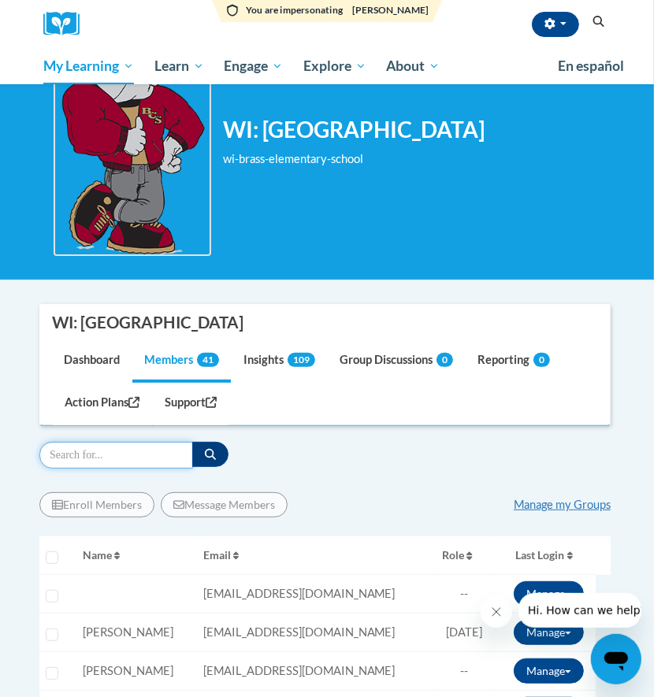
click at [109, 456] on input "Search" at bounding box center [116, 455] width 154 height 27
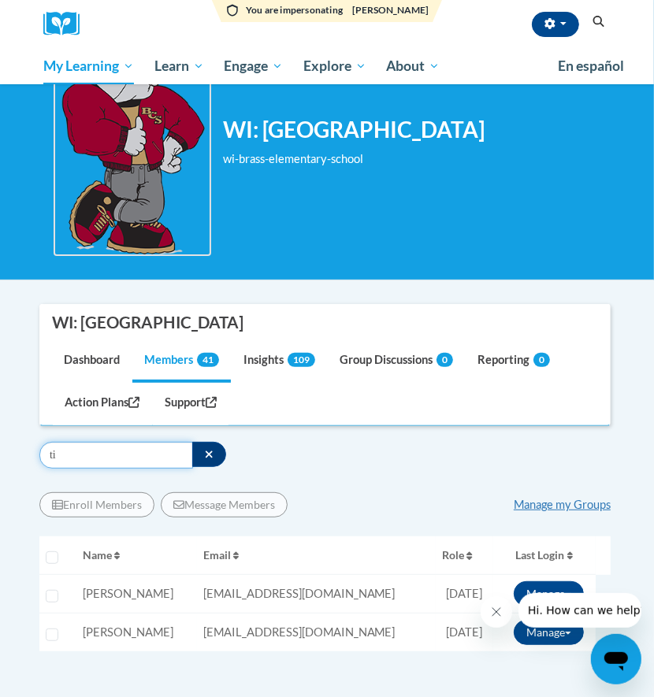
type input "t"
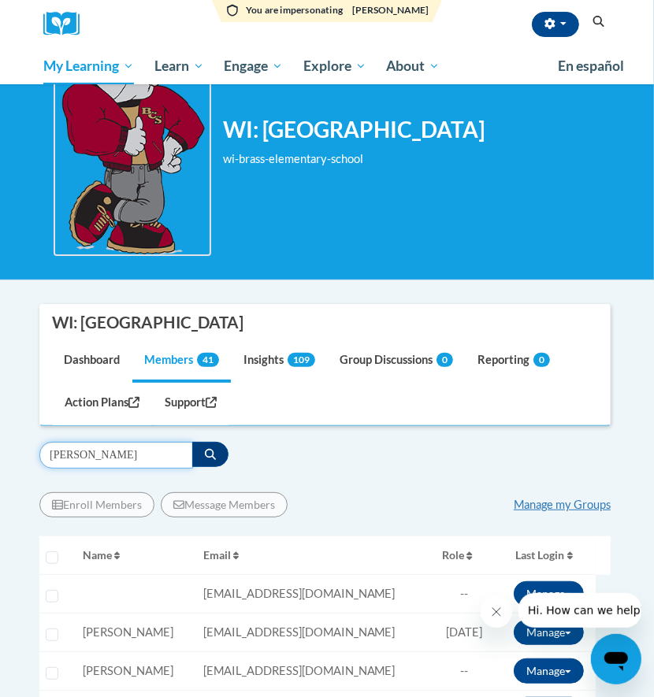
type input "[PERSON_NAME]"
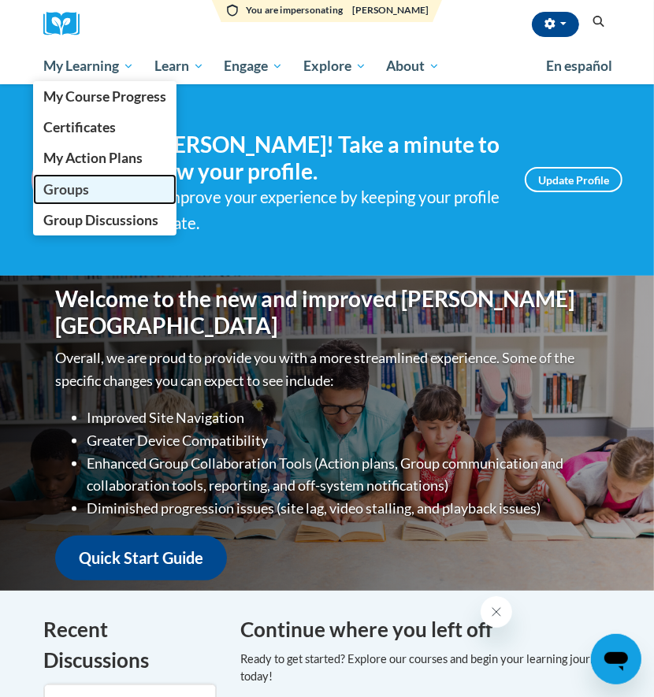
click at [73, 195] on span "Groups" at bounding box center [66, 189] width 46 height 17
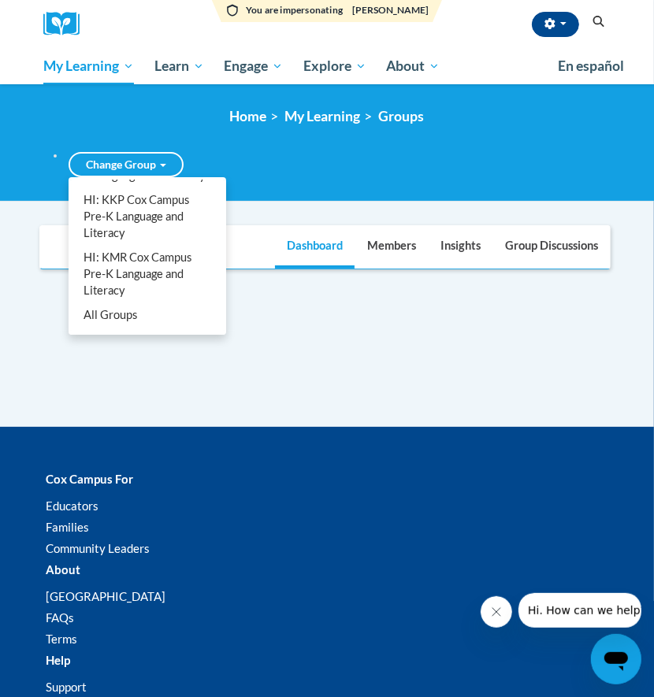
scroll to position [542, 0]
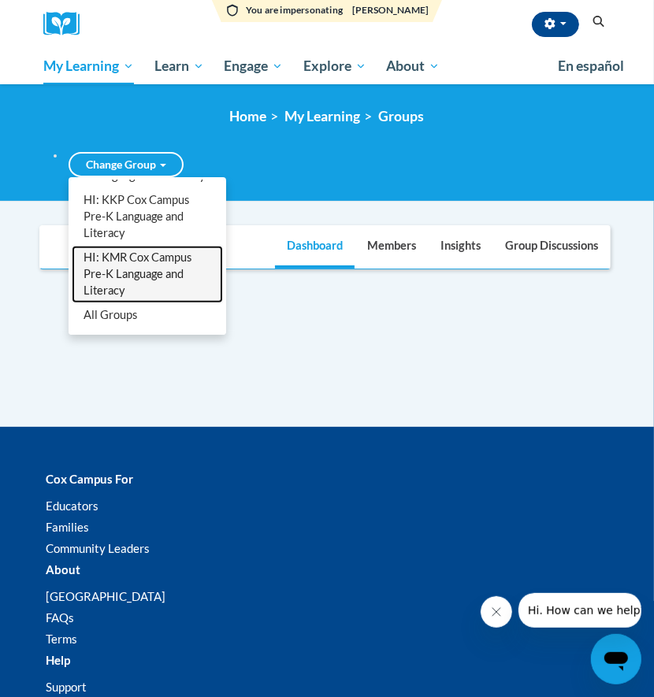
click at [139, 268] on link "HI: KMR Cox Campus Pre-K Language and Literacy" at bounding box center [147, 274] width 151 height 57
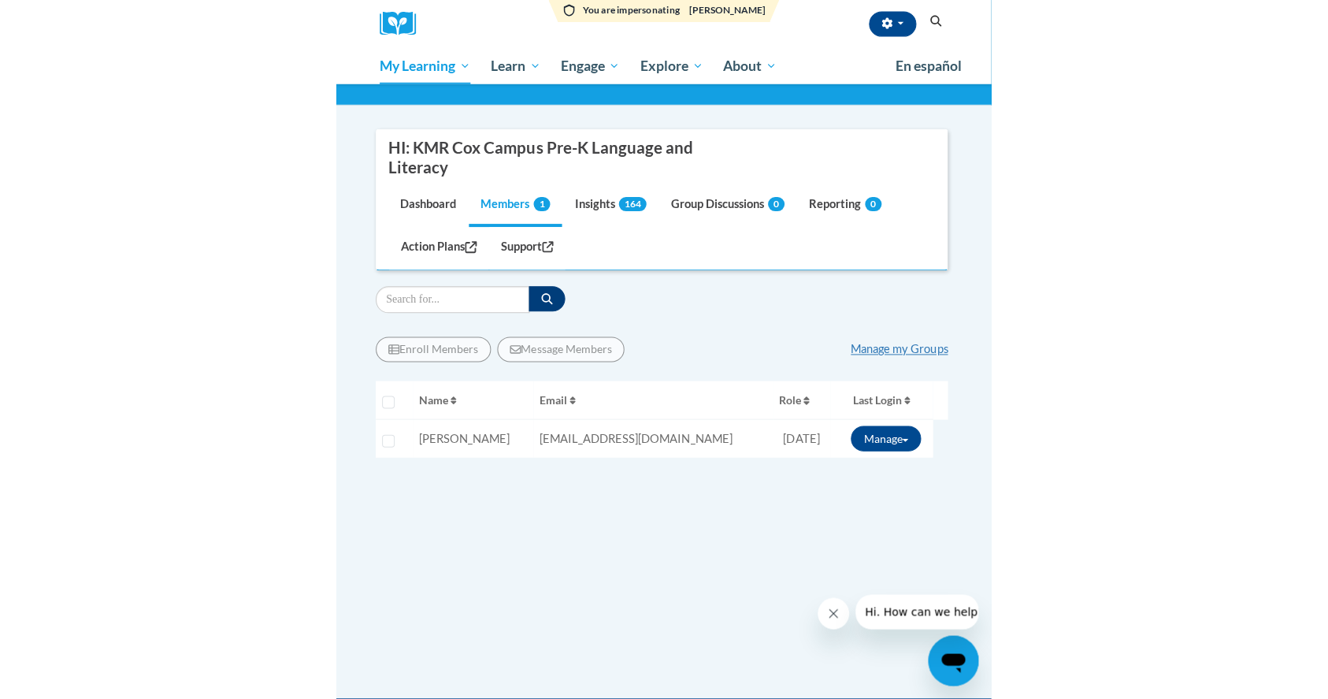
scroll to position [315, 0]
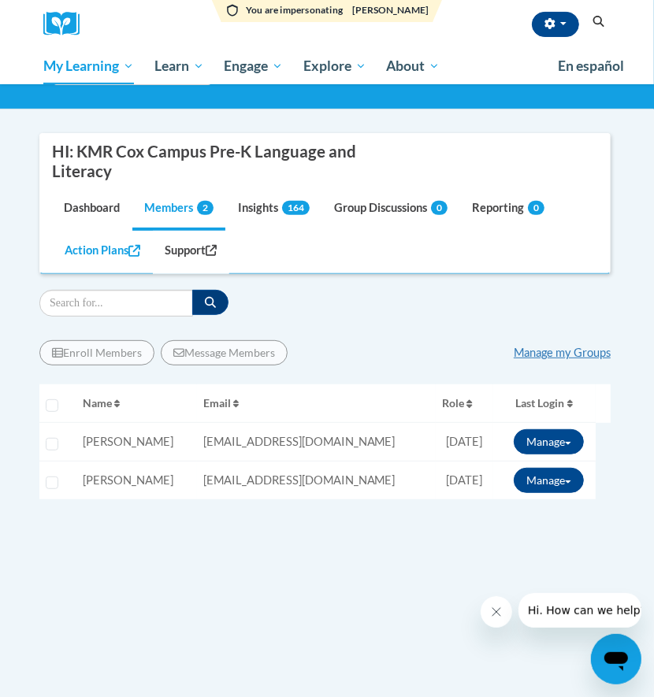
scroll to position [101, 0]
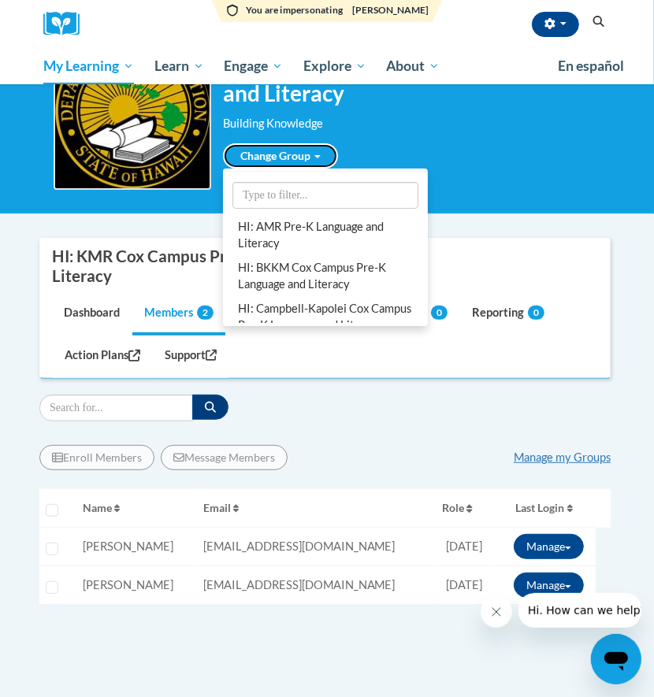
click at [274, 145] on link "Change Group" at bounding box center [280, 155] width 115 height 25
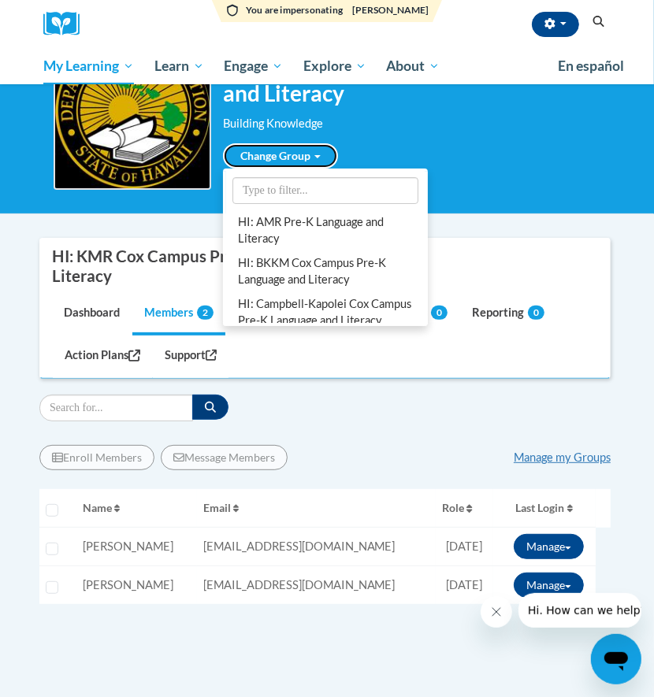
scroll to position [13, 0]
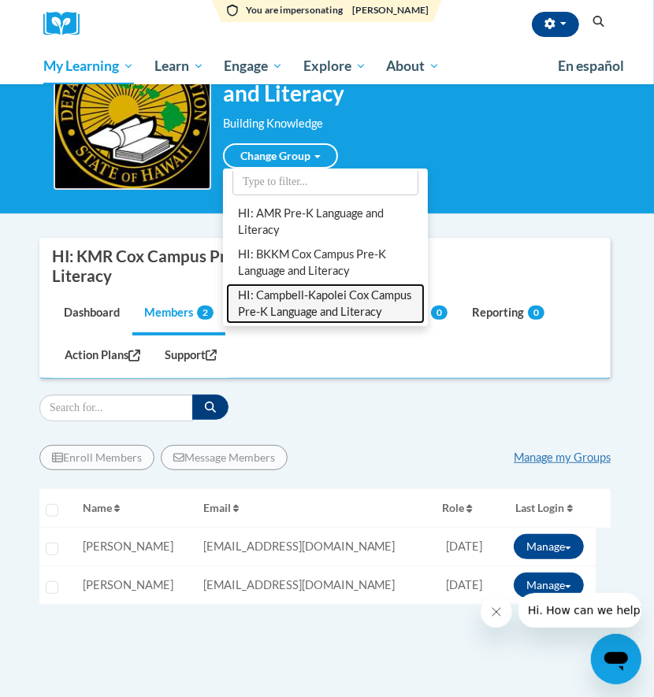
click at [311, 292] on link "HI: Campbell-Kapolei Cox Campus Pre-K Language and Literacy" at bounding box center [325, 304] width 198 height 41
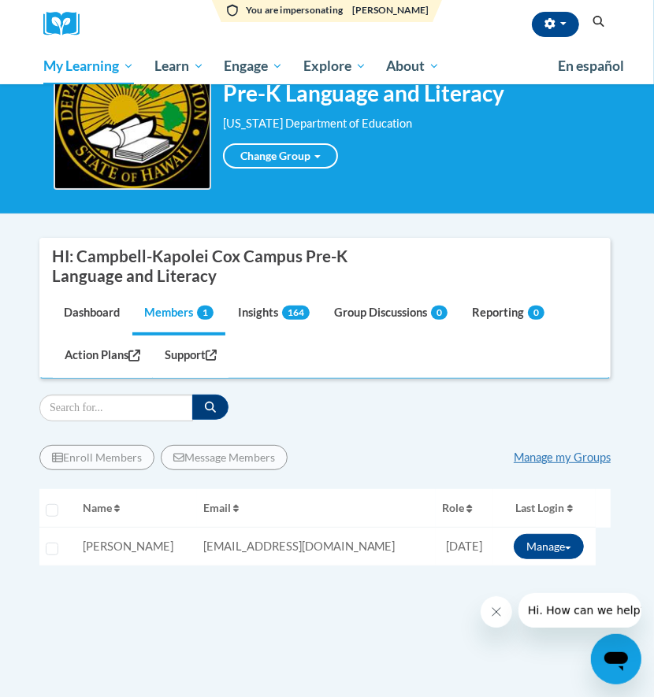
scroll to position [0, 0]
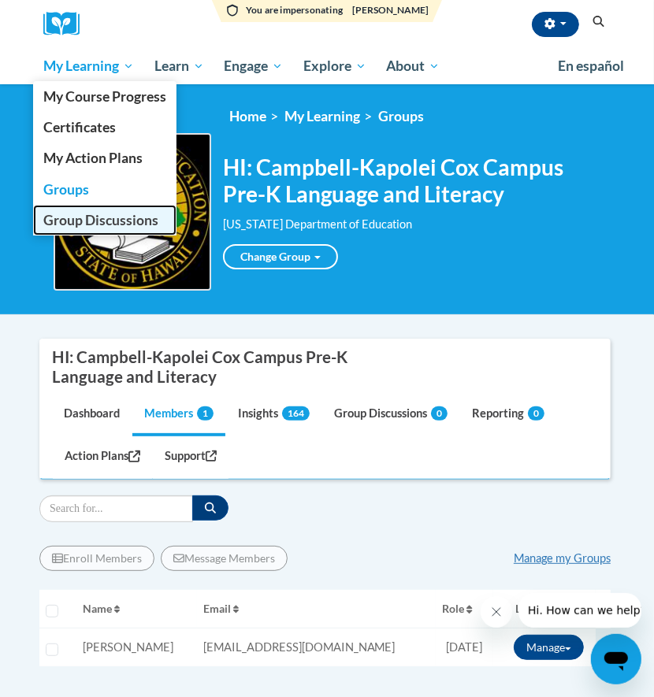
click at [76, 215] on span "Group Discussions" at bounding box center [100, 220] width 115 height 17
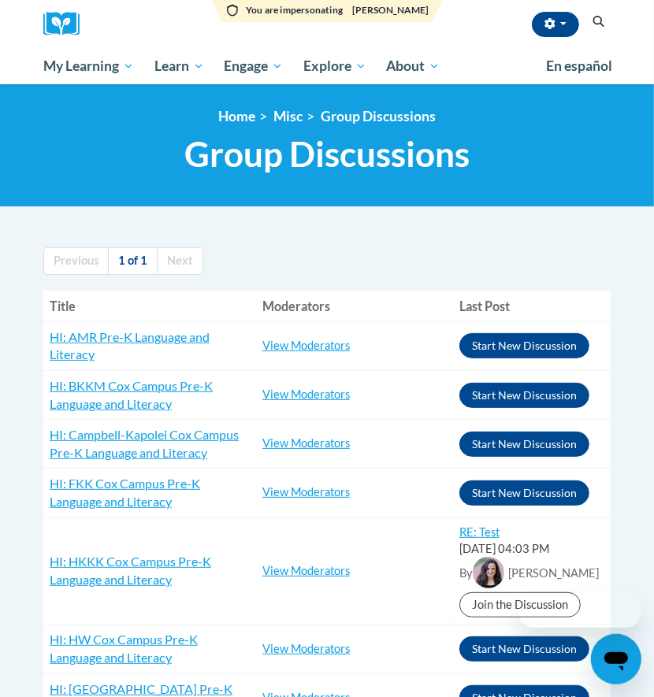
scroll to position [209, 0]
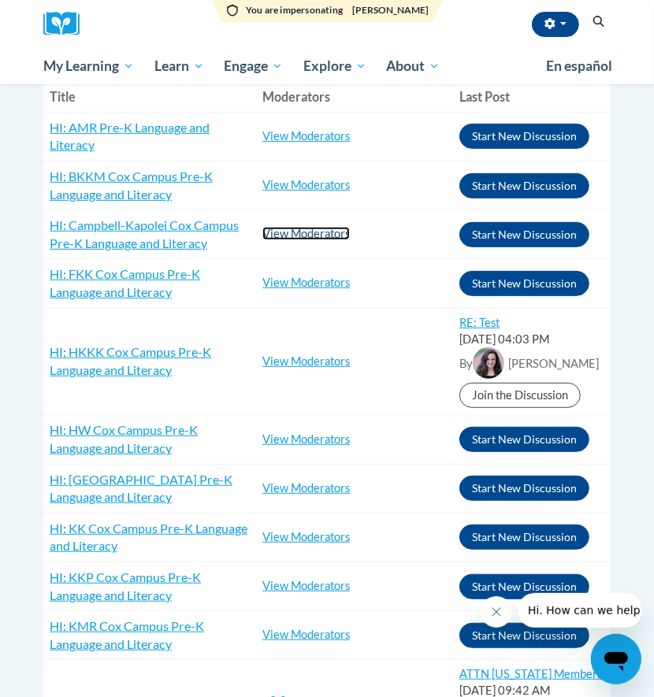
click at [298, 236] on link "View Moderators" at bounding box center [305, 233] width 87 height 13
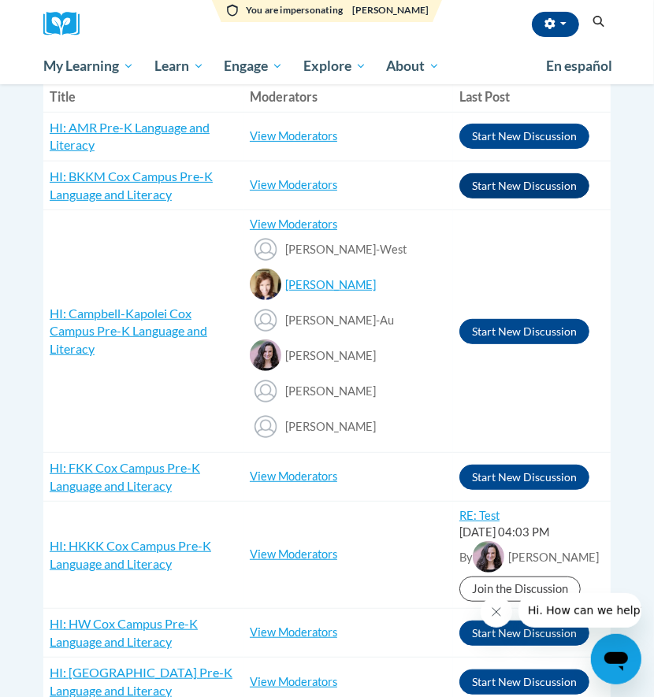
scroll to position [0, 0]
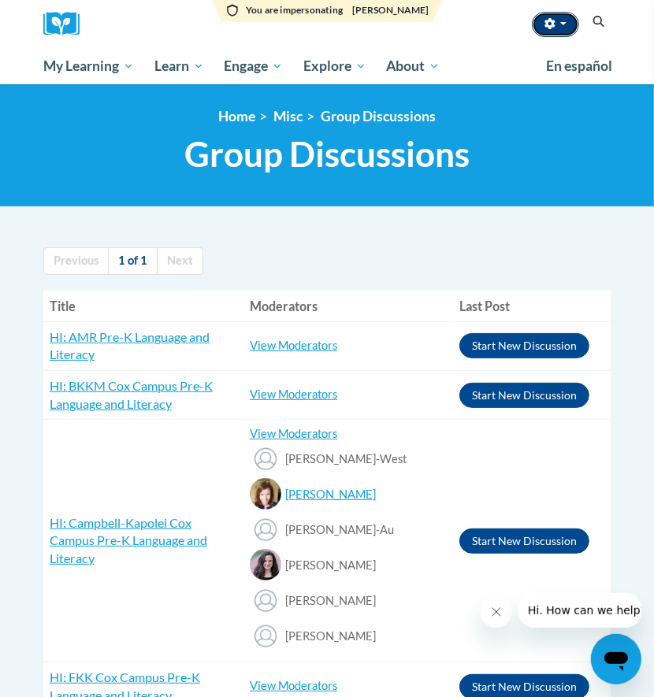
click at [565, 28] on button "button" at bounding box center [555, 24] width 47 height 25
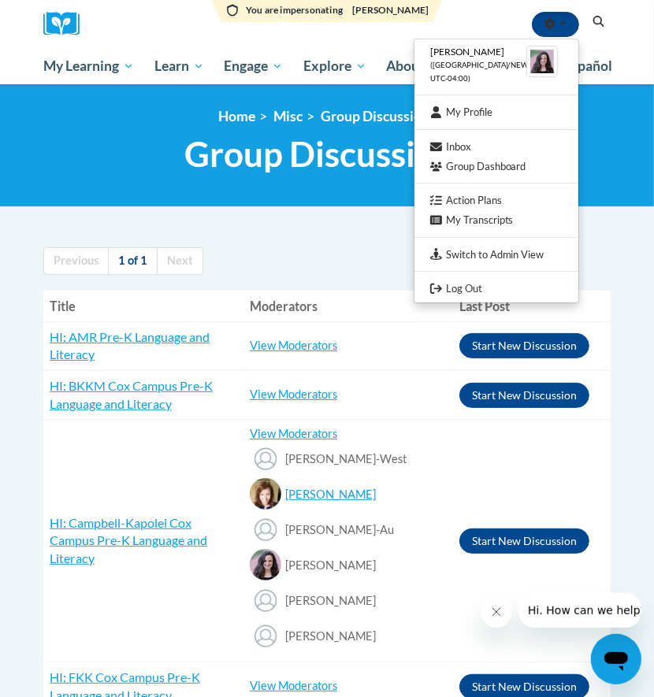
click at [129, 474] on td "HI: Campbell-Kapolei Cox Campus Pre-K Language and Literacy RE: COX Campus Hawa…" at bounding box center [143, 541] width 200 height 243
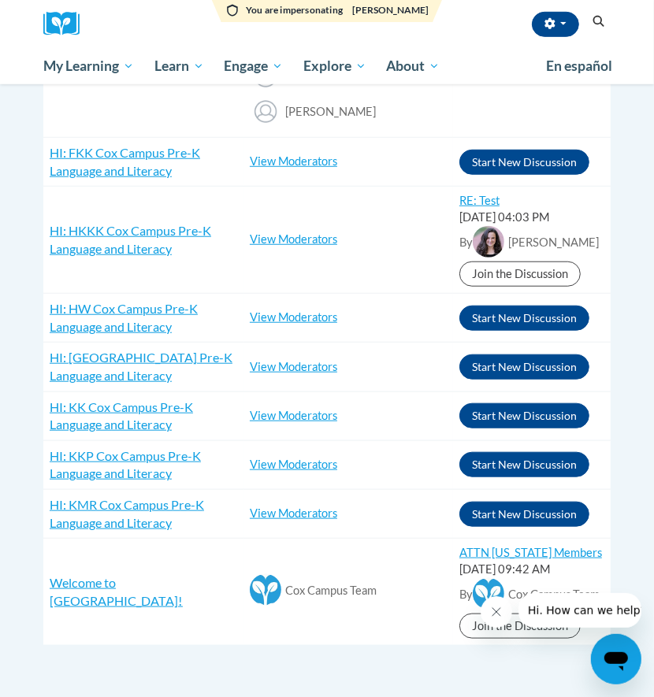
scroll to position [420, 0]
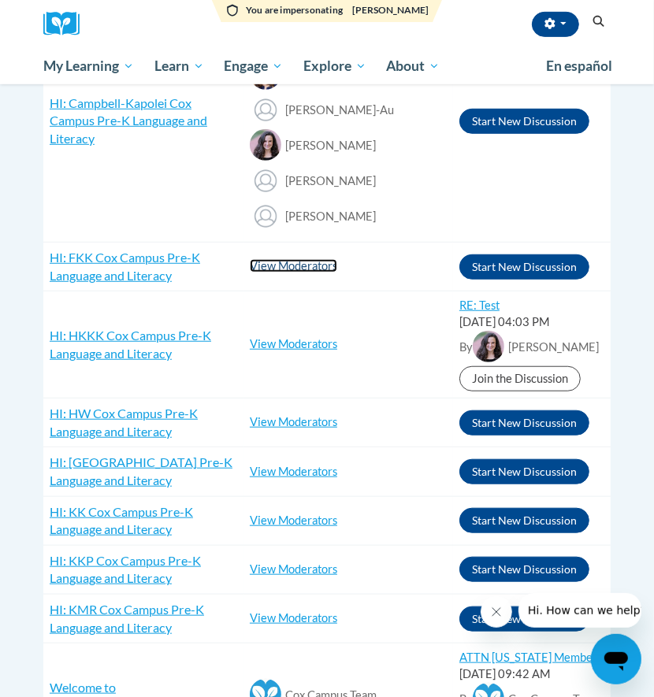
click at [294, 261] on link "View Moderators" at bounding box center [293, 265] width 87 height 13
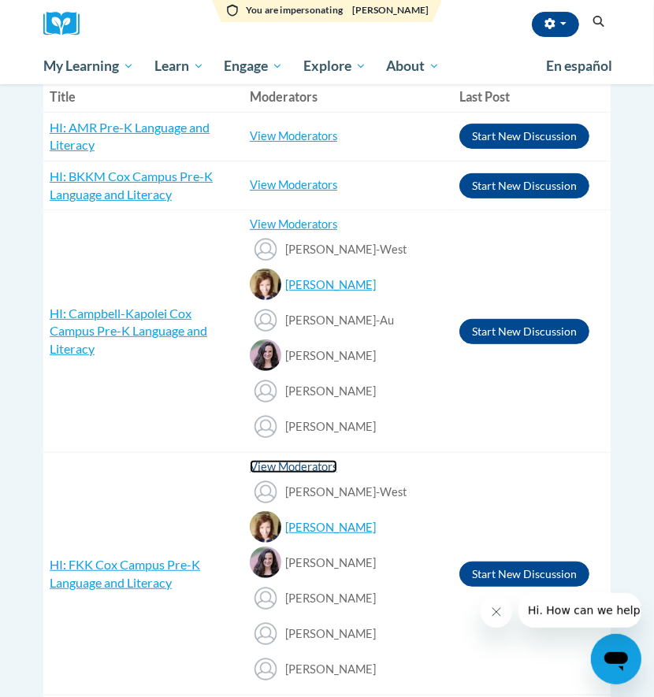
scroll to position [0, 0]
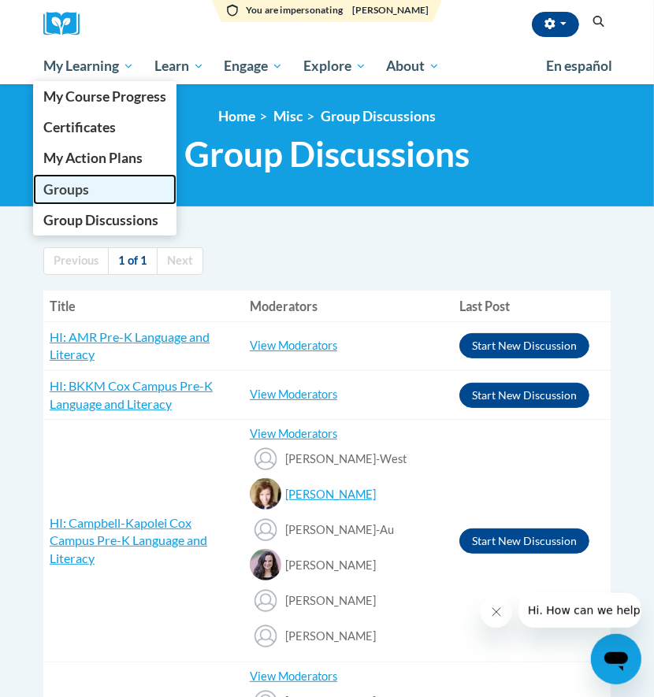
click at [66, 192] on span "Groups" at bounding box center [66, 189] width 46 height 17
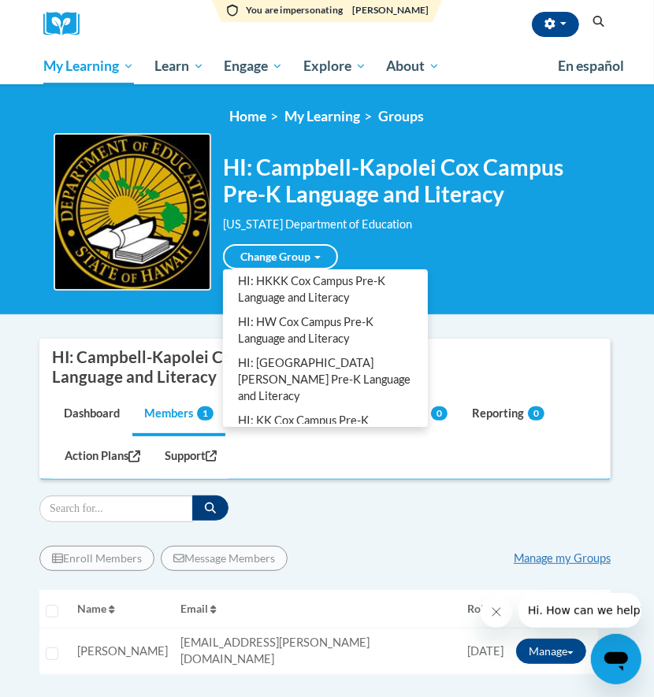
scroll to position [105, 0]
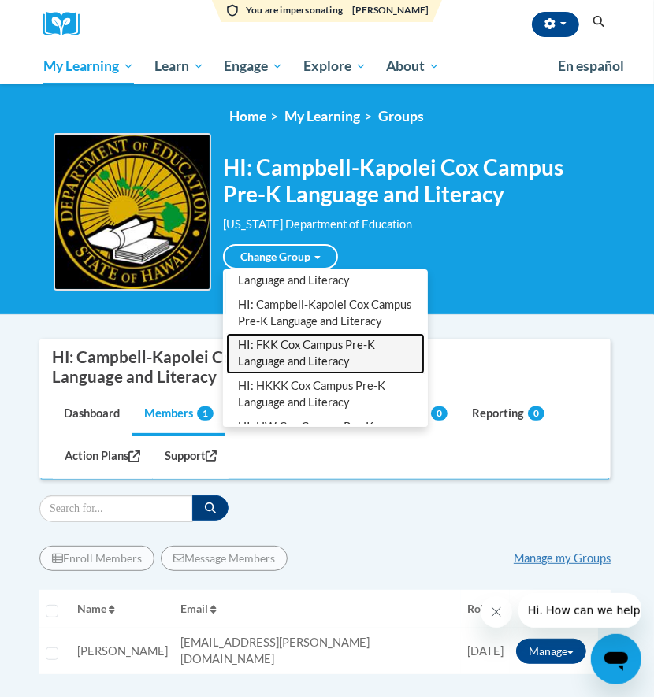
click at [306, 369] on link "HI: FKK Cox Campus Pre-K Language and Literacy" at bounding box center [325, 353] width 198 height 41
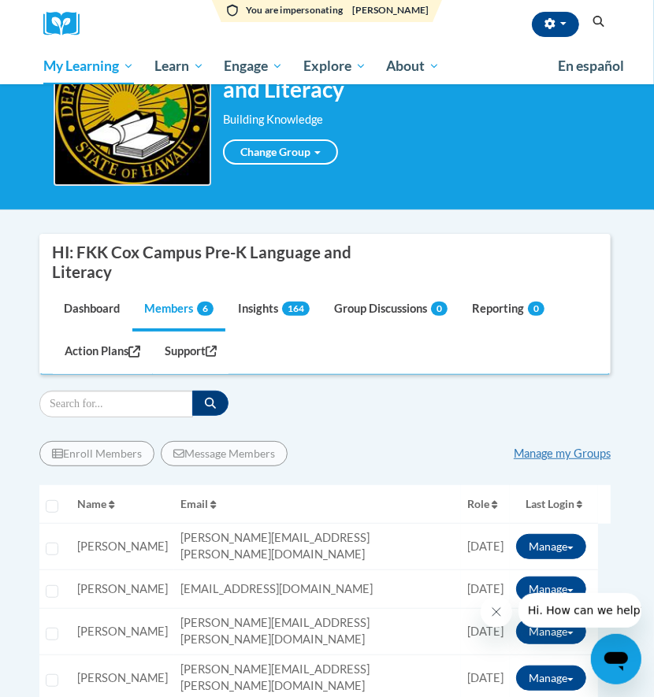
scroll to position [209, 0]
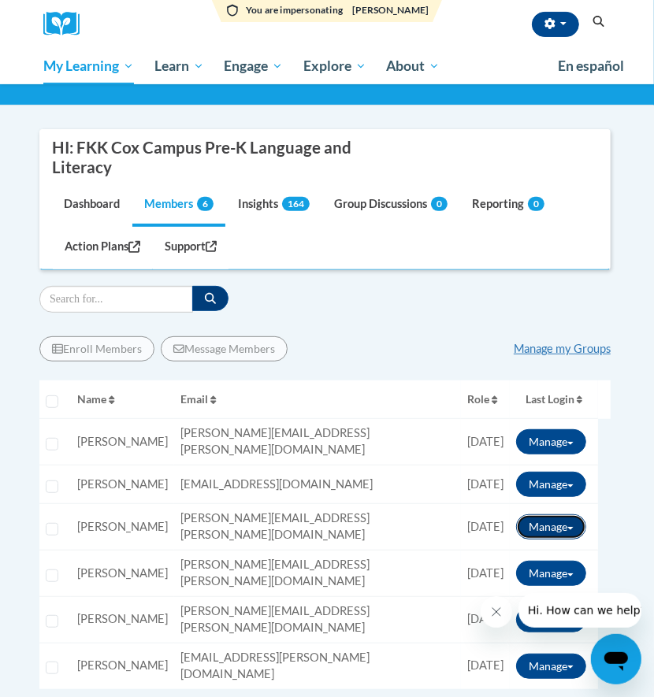
click at [558, 514] on button "Manage" at bounding box center [551, 526] width 70 height 25
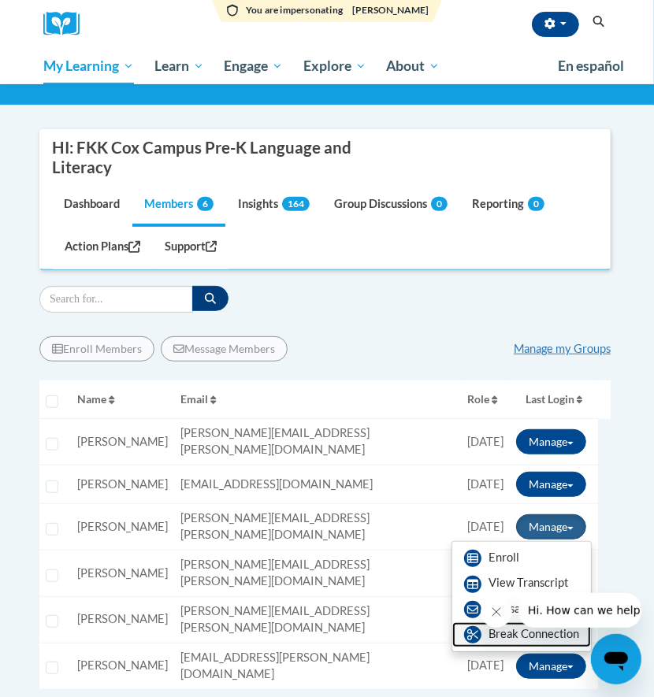
click at [468, 629] on icon at bounding box center [472, 634] width 11 height 11
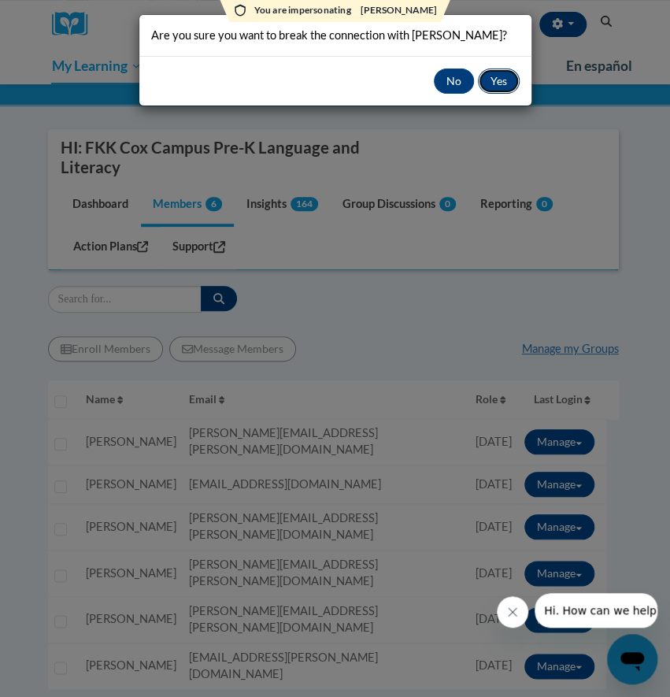
click at [488, 69] on button "Yes" at bounding box center [499, 81] width 42 height 25
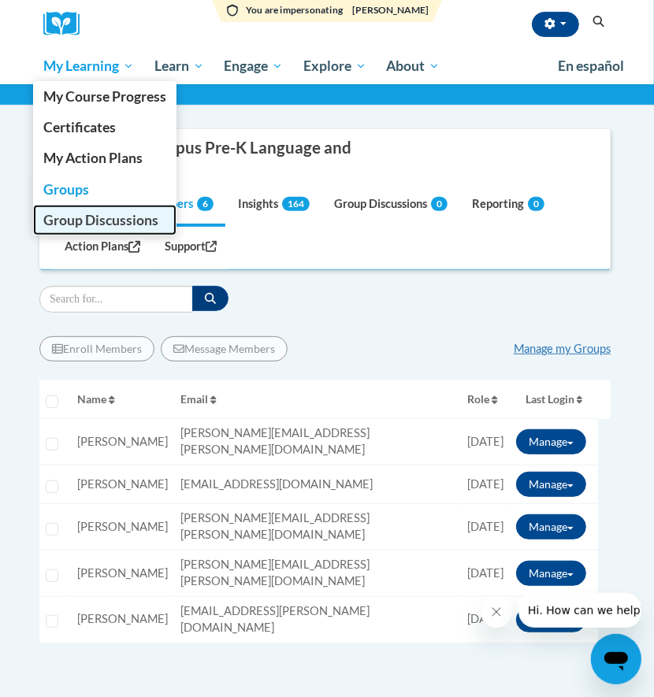
click at [85, 220] on span "Group Discussions" at bounding box center [100, 220] width 115 height 17
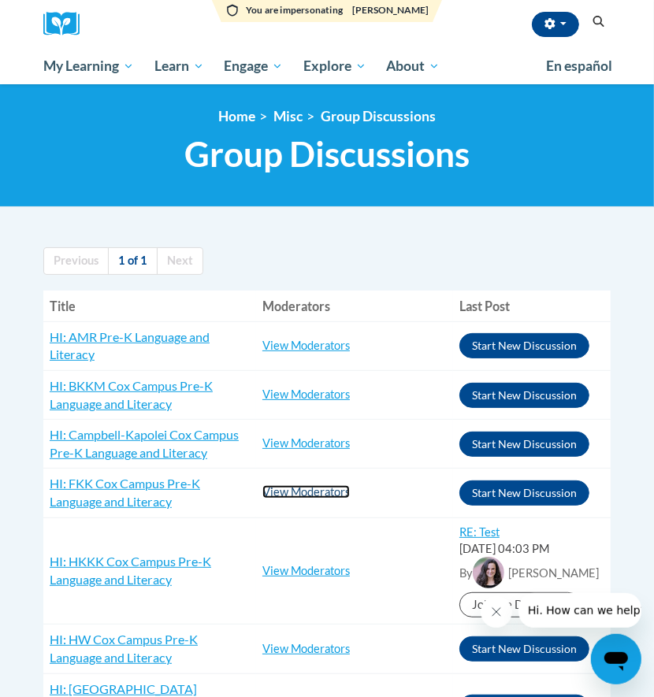
click at [307, 492] on link "View Moderators" at bounding box center [305, 491] width 87 height 13
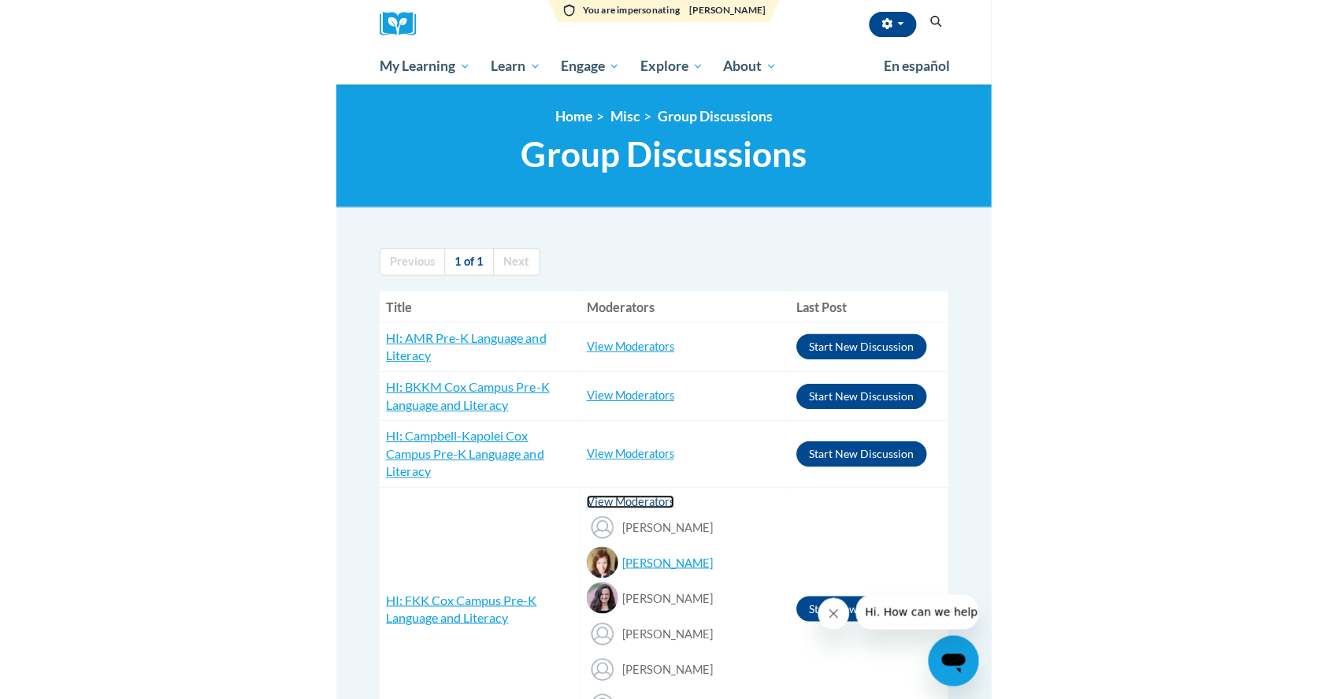
scroll to position [105, 0]
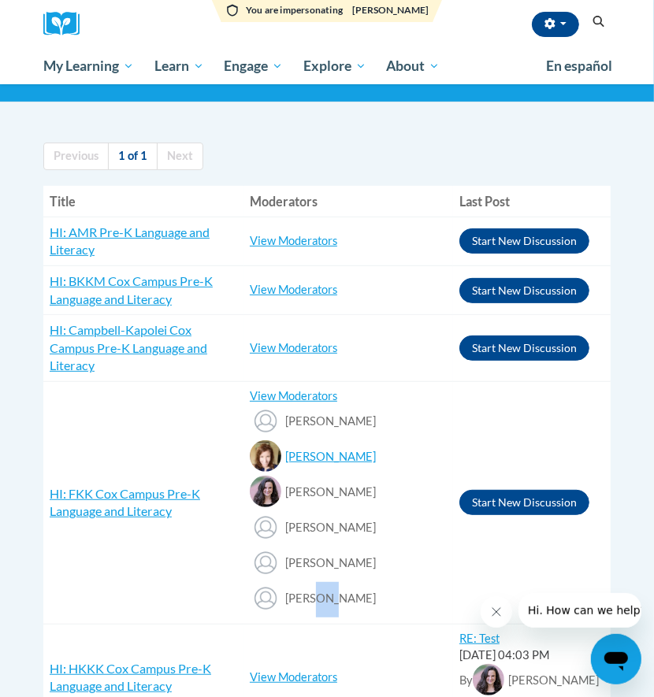
drag, startPoint x: 318, startPoint y: 603, endPoint x: 302, endPoint y: 602, distance: 15.8
click at [302, 602] on div "Jill Ibi" at bounding box center [348, 599] width 197 height 35
copy span "Ibi"
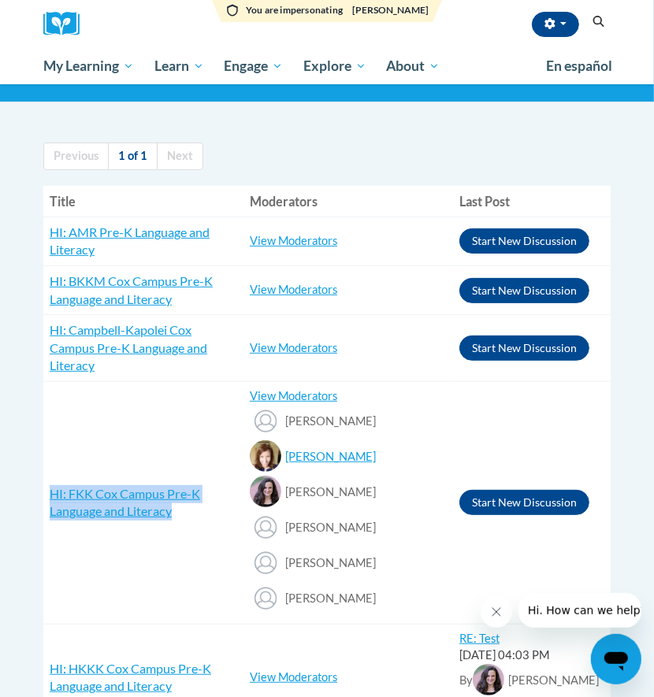
drag, startPoint x: 178, startPoint y: 520, endPoint x: 44, endPoint y: 499, distance: 135.4
click at [44, 499] on td "HI: FKK Cox Campus Pre-K Language and Literacy RE: COX Campus Building Knowledge" at bounding box center [143, 502] width 200 height 243
copy span "HI: FKK Cox Campus Pre-K Language and Literacy"
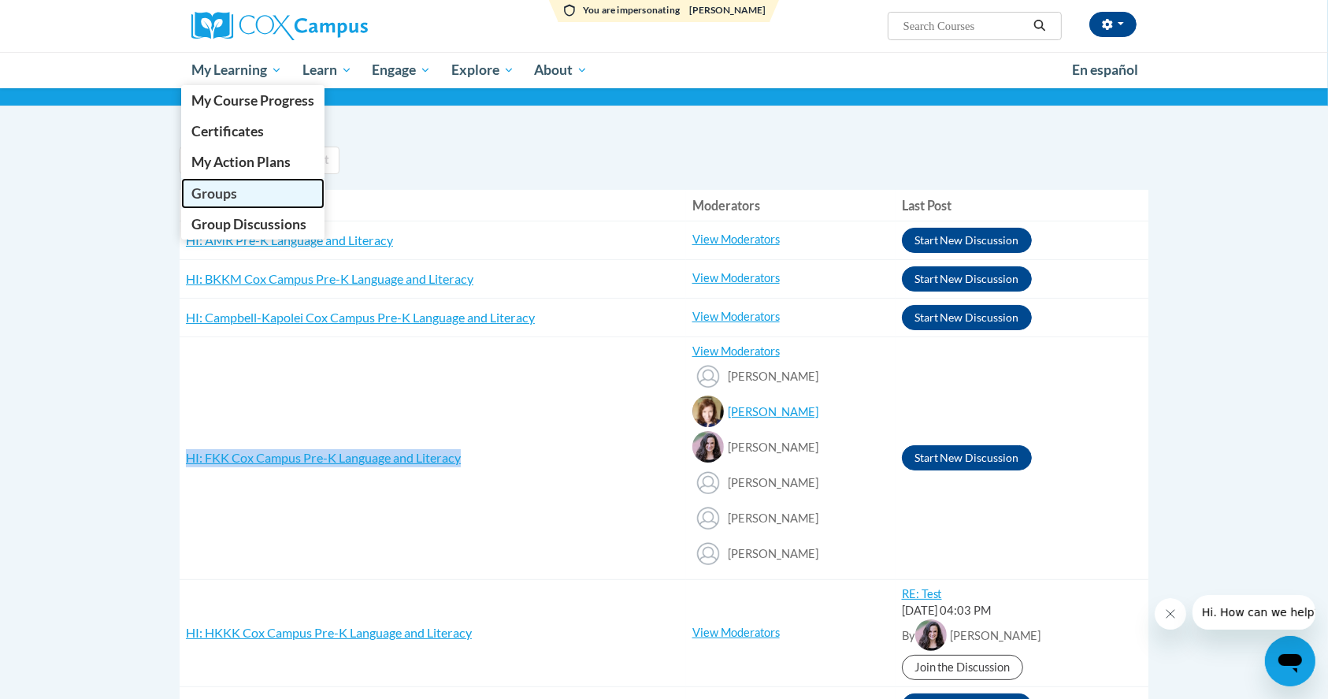
click at [201, 193] on span "Groups" at bounding box center [214, 193] width 46 height 17
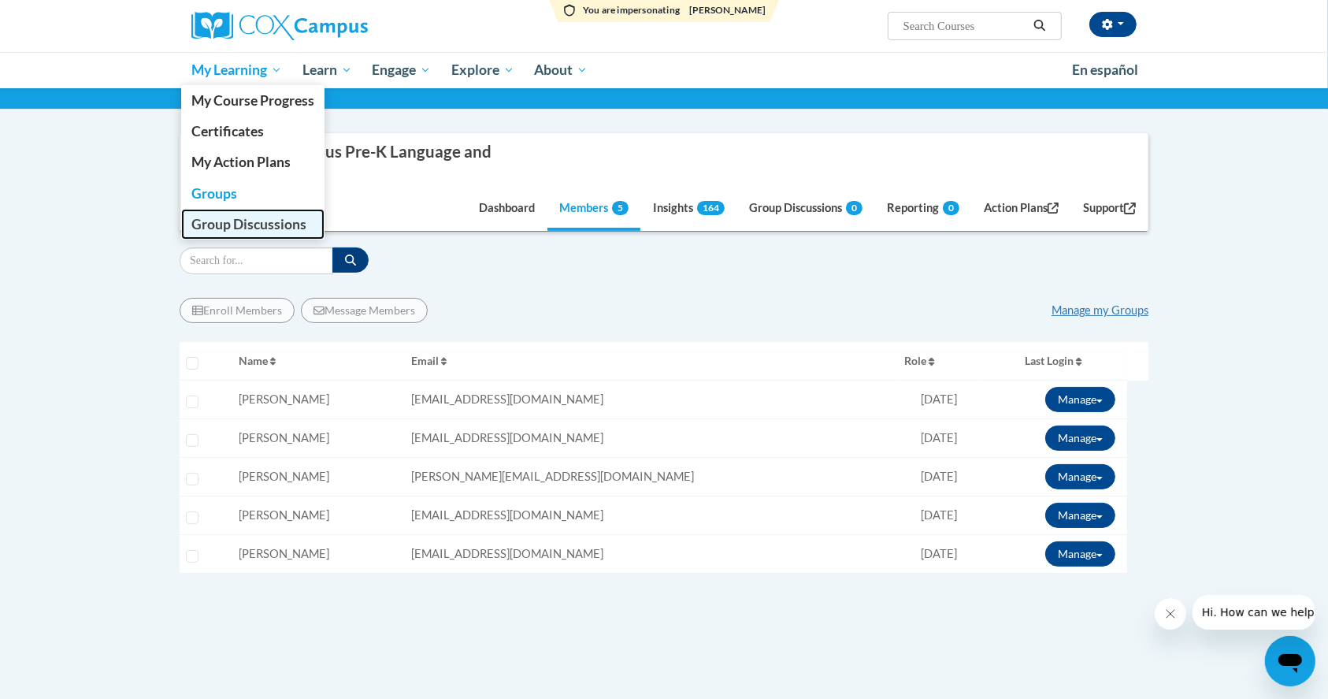
click at [232, 228] on span "Group Discussions" at bounding box center [248, 224] width 115 height 17
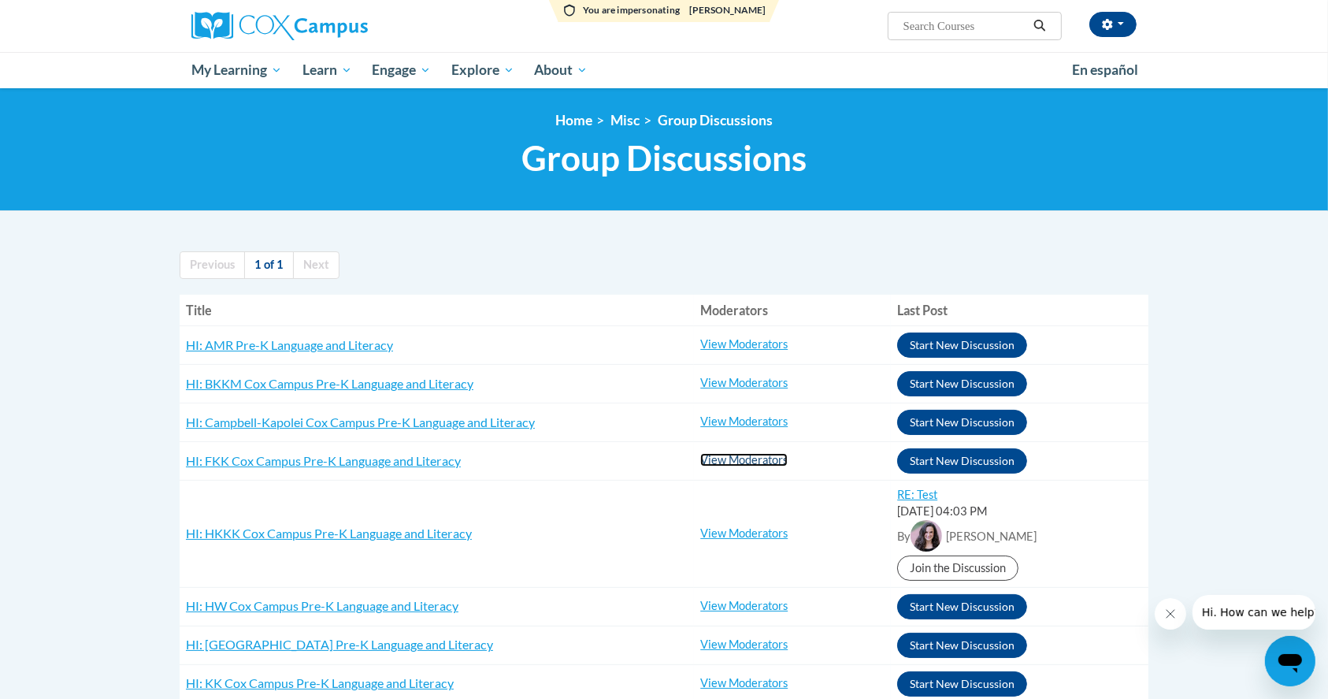
click at [741, 464] on link "View Moderators" at bounding box center [743, 459] width 87 height 13
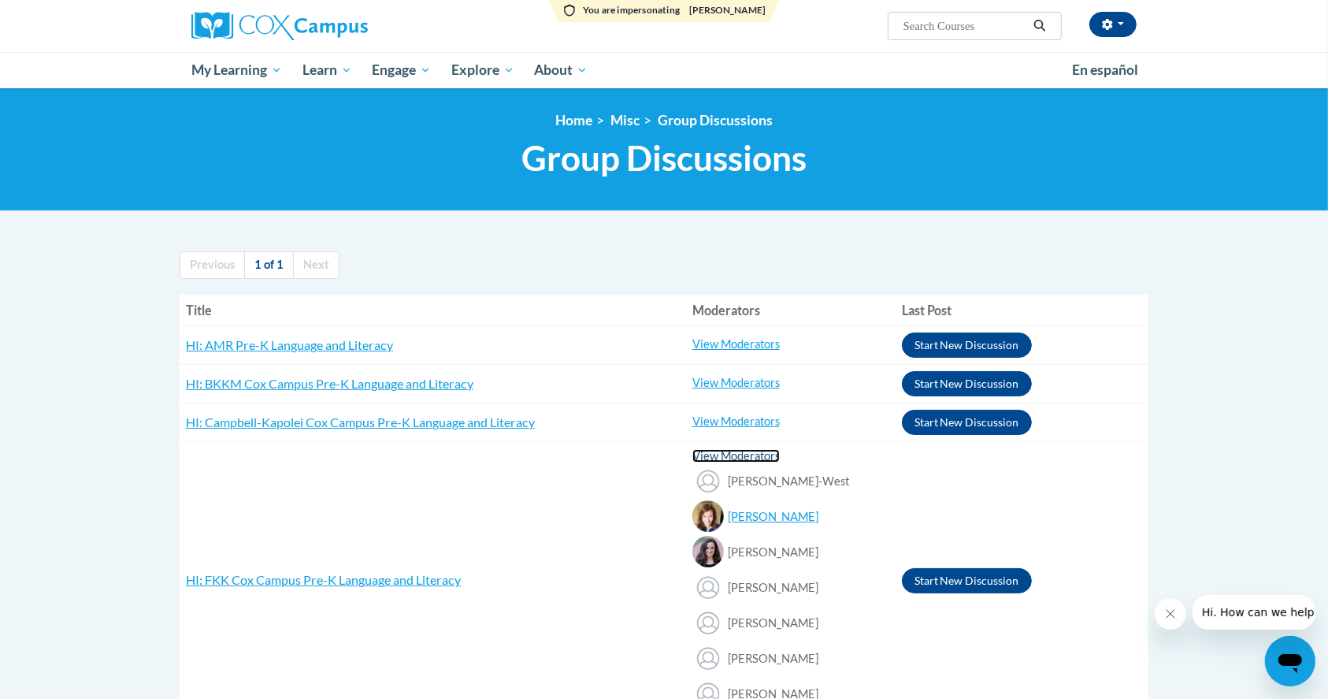
scroll to position [105, 0]
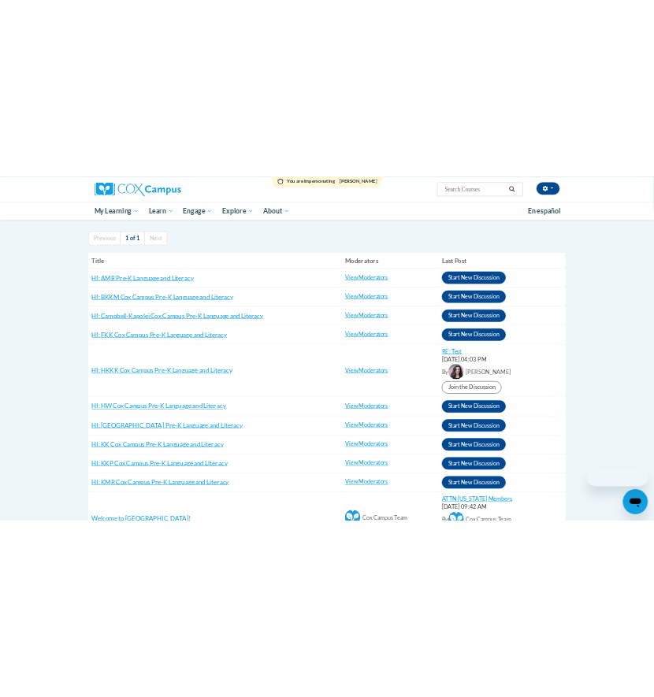
scroll to position [105, 0]
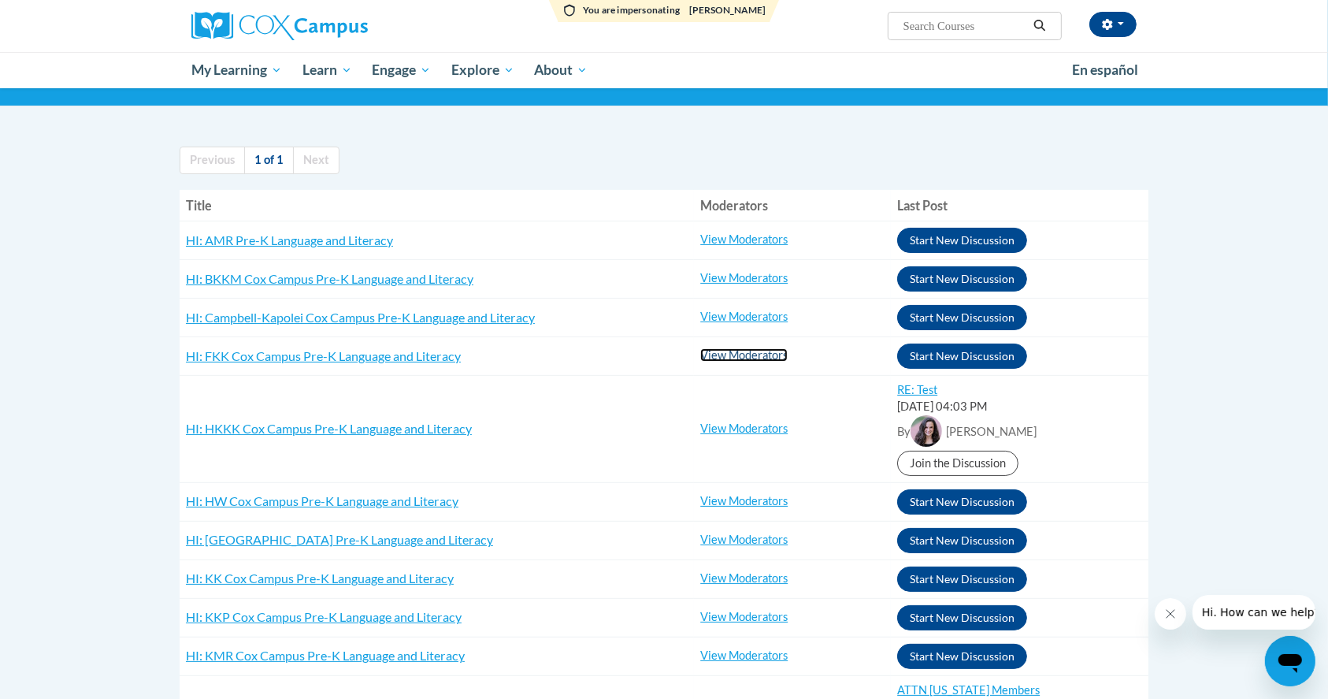
click at [754, 354] on link "View Moderators" at bounding box center [743, 354] width 87 height 13
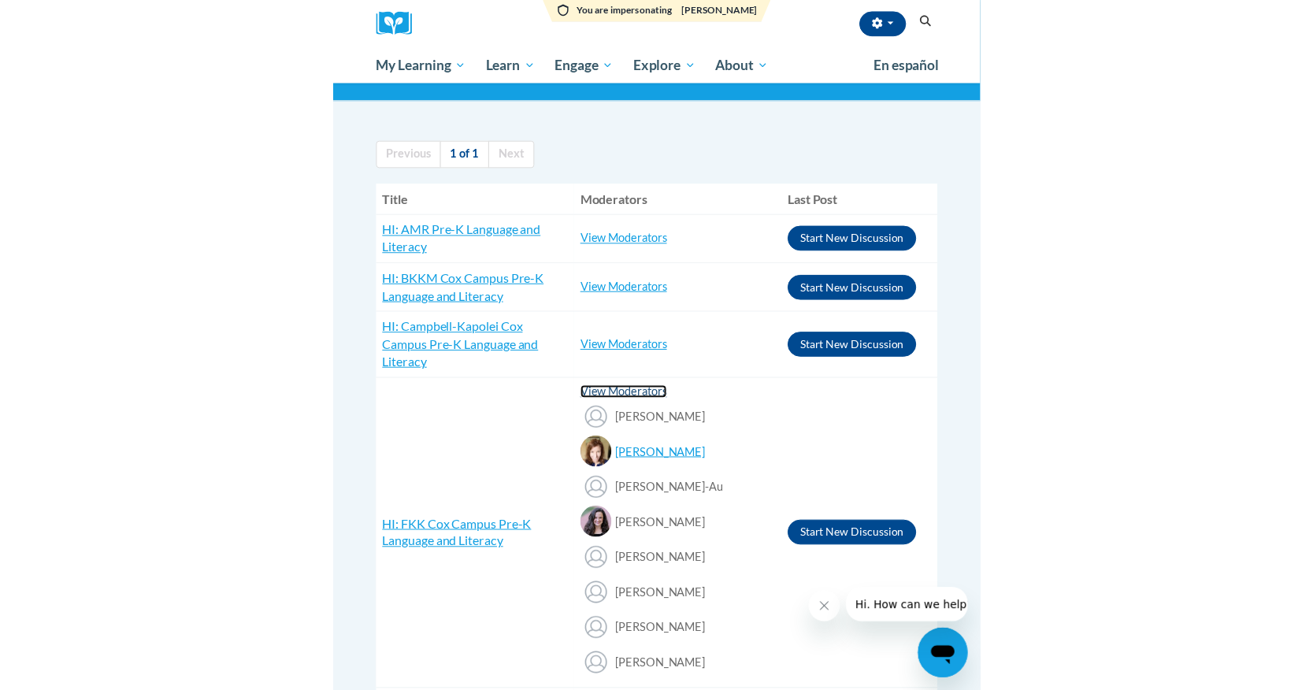
scroll to position [0, 0]
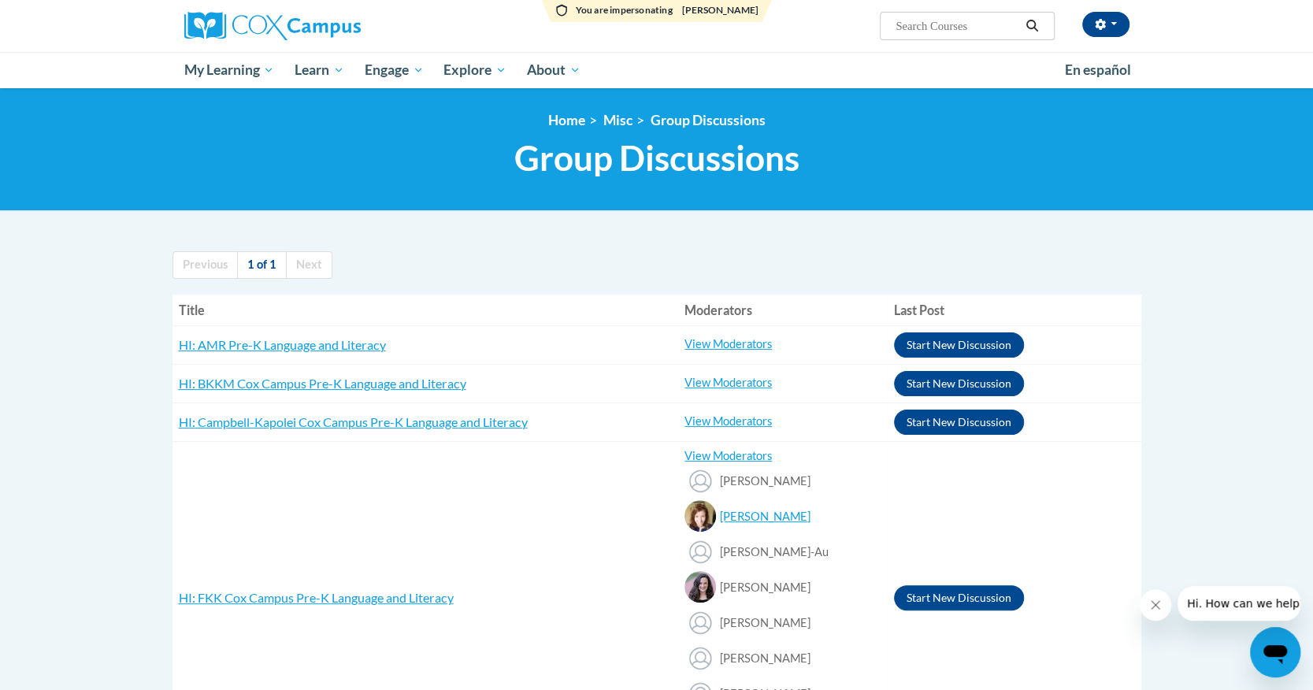
click at [1169, 159] on div "<en>Home</en><fr>Accueil</fr><de>Zuhause</de><it>Casa</it><es>Casa</es><pt>Casa…" at bounding box center [656, 149] width 1313 height 123
click at [724, 449] on link "View Moderators" at bounding box center [727, 455] width 87 height 13
